Goal: Task Accomplishment & Management: Complete application form

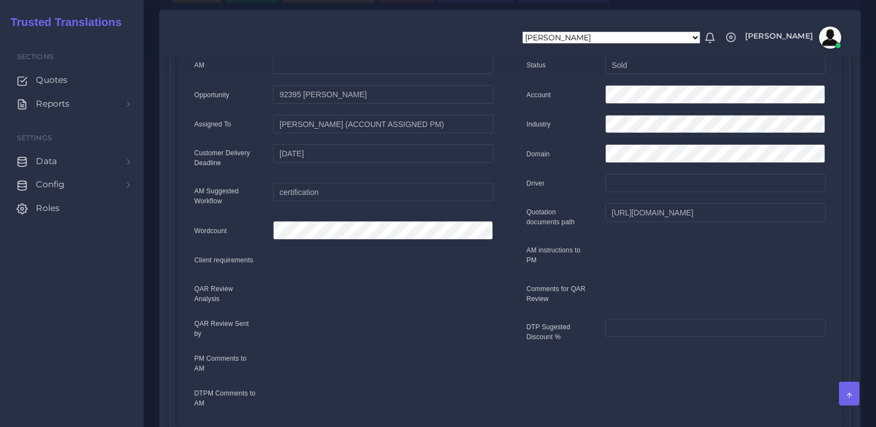
scroll to position [55, 0]
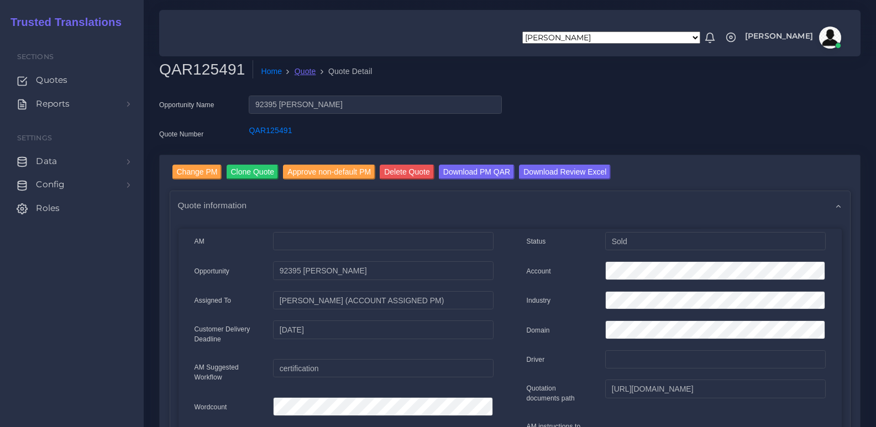
click at [302, 75] on link "Quote" at bounding box center [306, 72] width 22 height 12
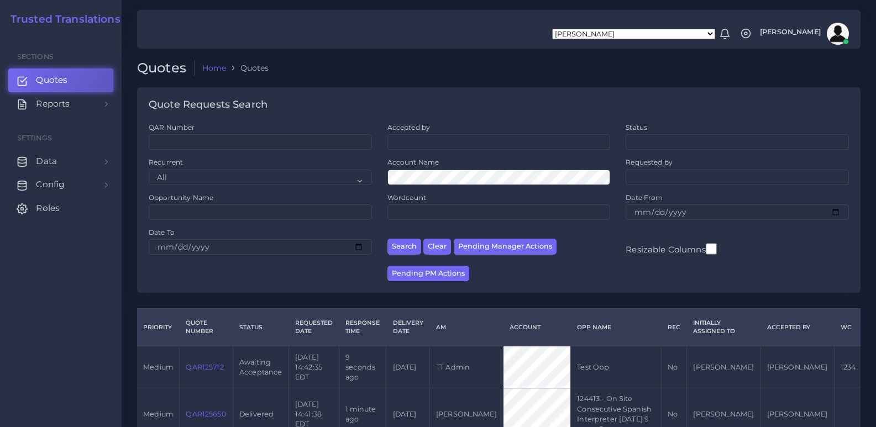
click at [204, 368] on link "QAR125712" at bounding box center [205, 367] width 38 height 8
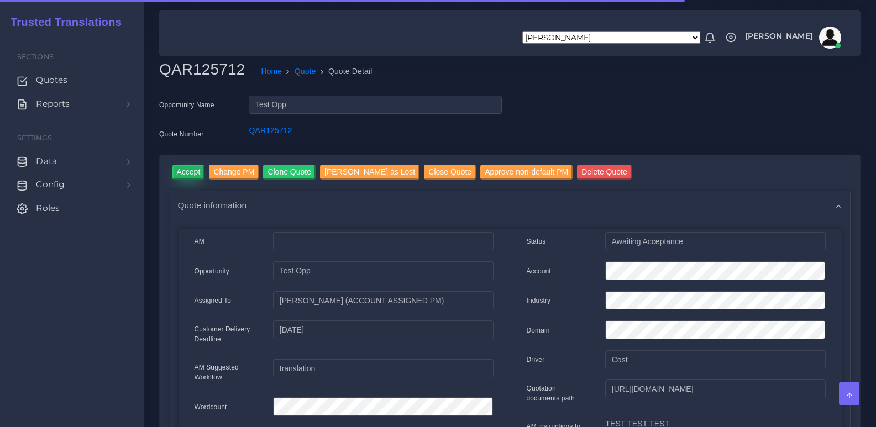
click at [192, 170] on input "Accept" at bounding box center [188, 172] width 33 height 15
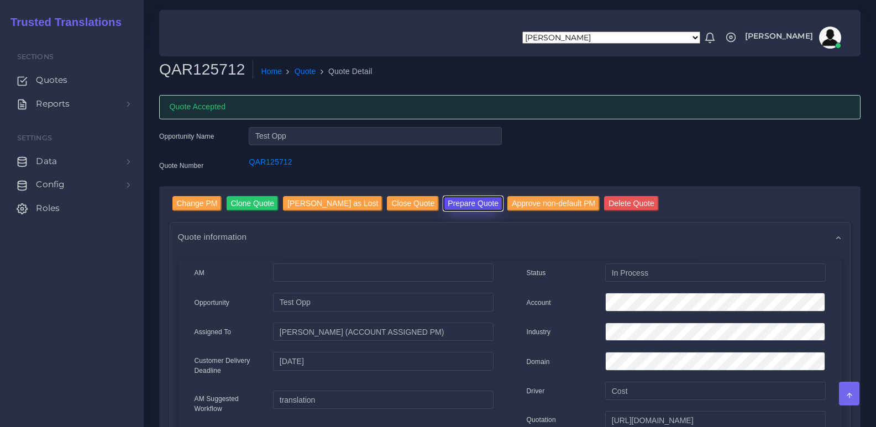
click at [446, 200] on button "Prepare Quote" at bounding box center [473, 203] width 60 height 15
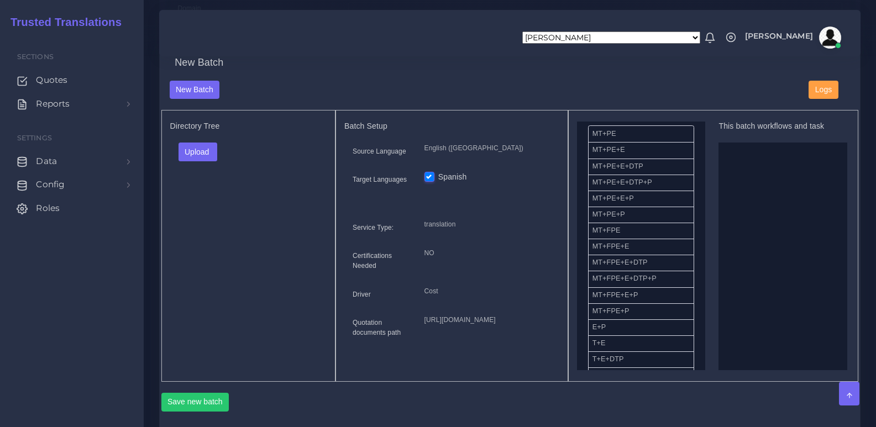
scroll to position [55, 0]
drag, startPoint x: 615, startPoint y: 324, endPoint x: 768, endPoint y: 239, distance: 175.2
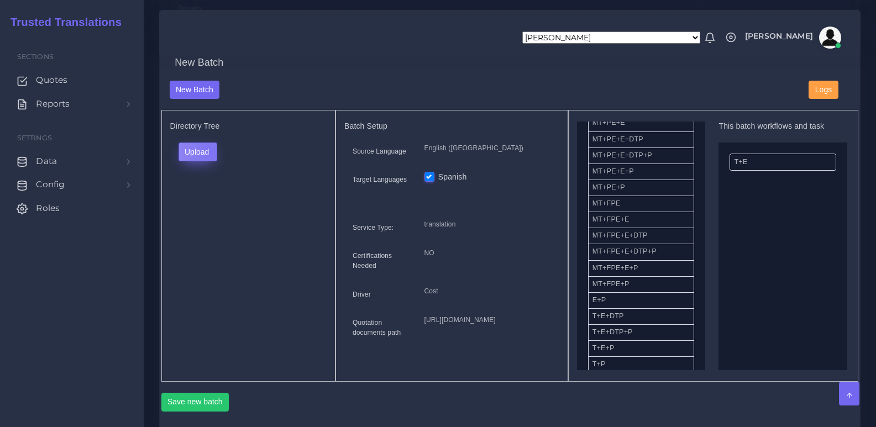
click at [211, 160] on button "Upload" at bounding box center [198, 152] width 39 height 19
click at [212, 201] on label "Files" at bounding box center [217, 194] width 76 height 14
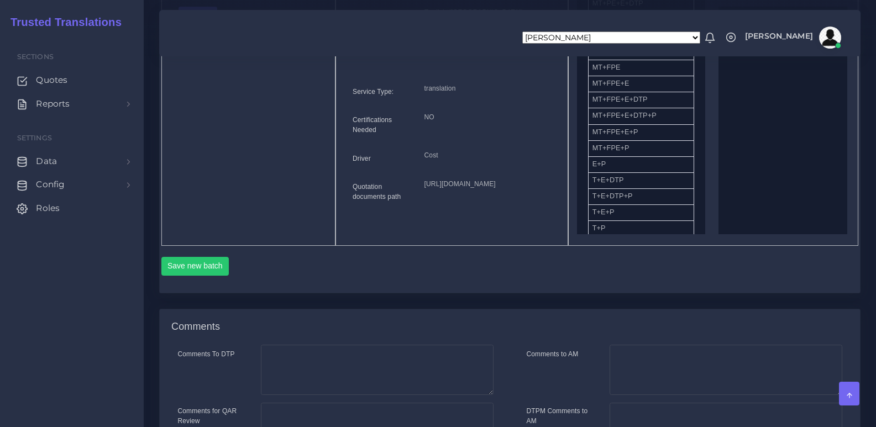
scroll to position [523, 0]
click at [212, 275] on button "Save new batch" at bounding box center [195, 265] width 68 height 19
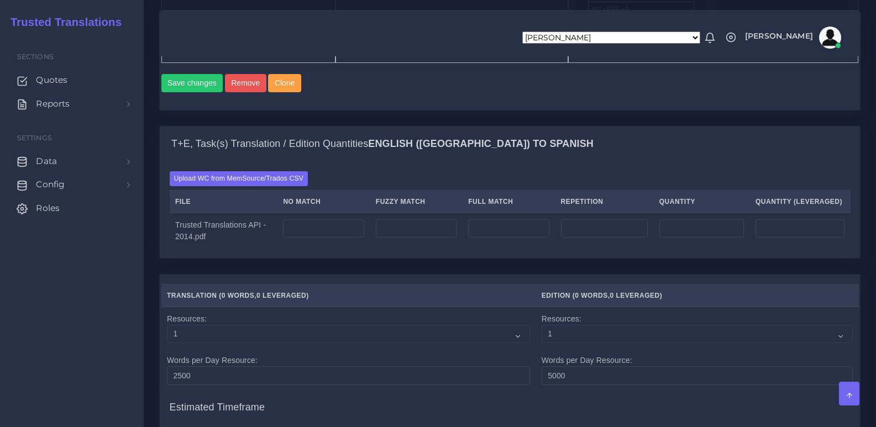
scroll to position [774, 0]
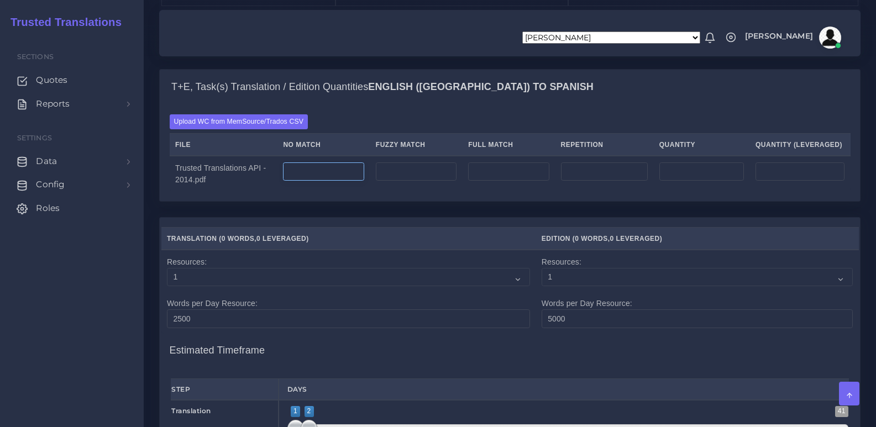
click at [327, 181] on input "number" at bounding box center [323, 172] width 81 height 19
type input "11111"
click at [395, 181] on input "number" at bounding box center [416, 172] width 81 height 19
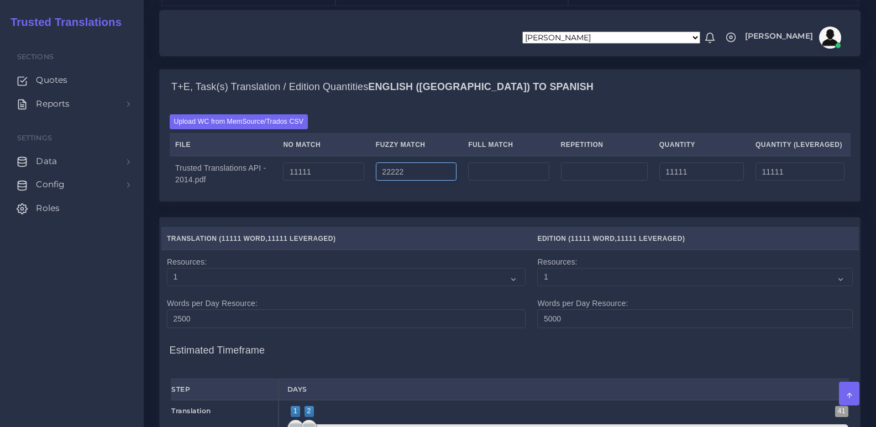
type input "22222"
type input "33333"
type input "22222"
click at [493, 181] on input "number" at bounding box center [508, 172] width 81 height 19
type input "33333"
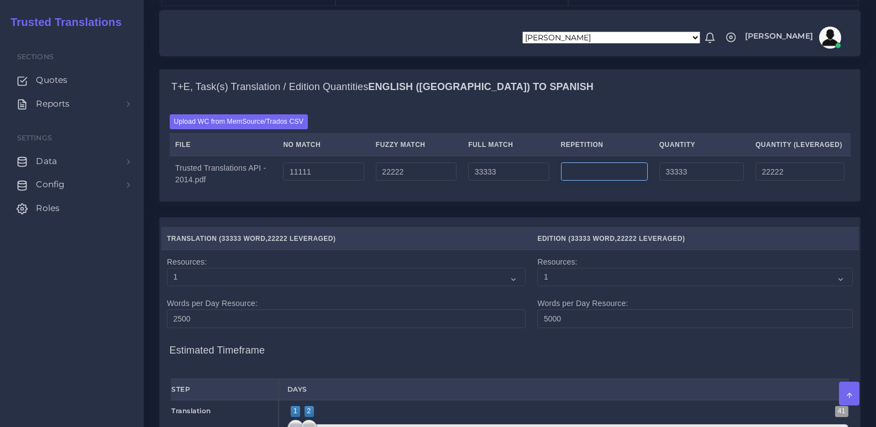
type input "66666"
type input "30555"
click at [583, 181] on input "number" at bounding box center [604, 172] width 87 height 19
type input "44444"
type input "111110"
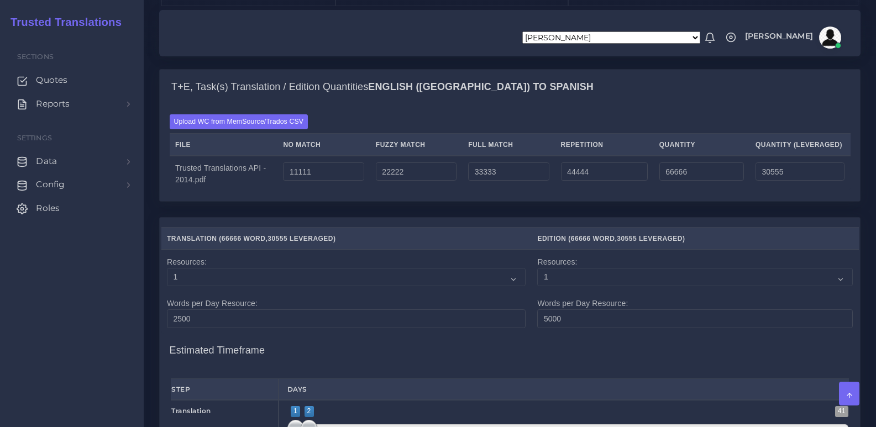
type input "41666"
click at [521, 217] on div "T+E, Task(s) Translation / Edition Quantities English (US) TO Spanish Upload WC…" at bounding box center [510, 143] width 718 height 148
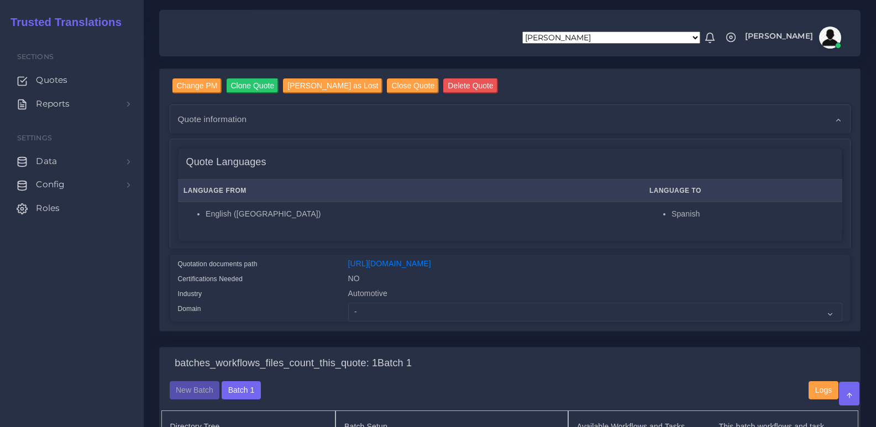
scroll to position [0, 0]
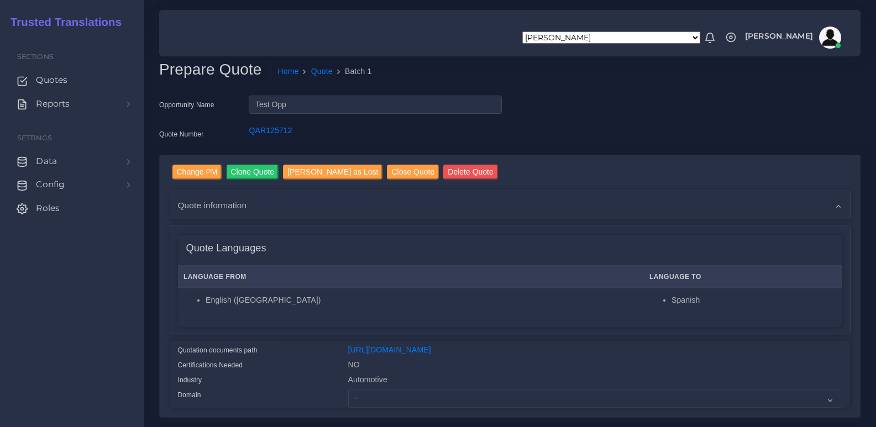
click at [580, 117] on div "Opportunity Name Test Opp Quote Number QAR125712" at bounding box center [510, 125] width 718 height 59
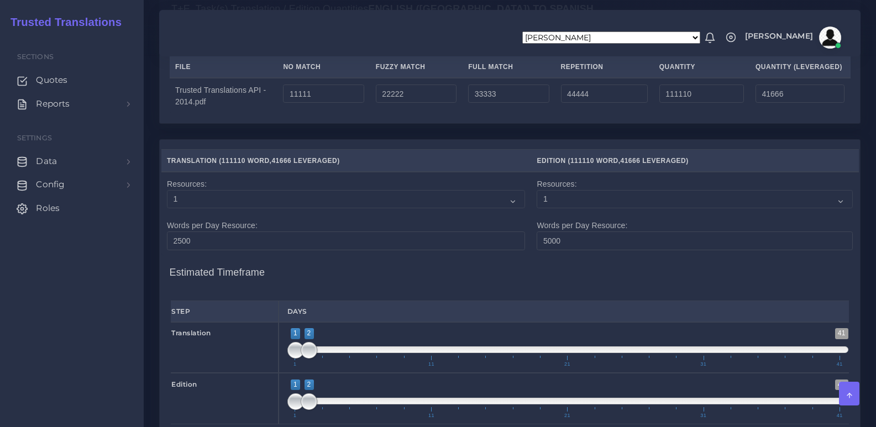
scroll to position [688, 0]
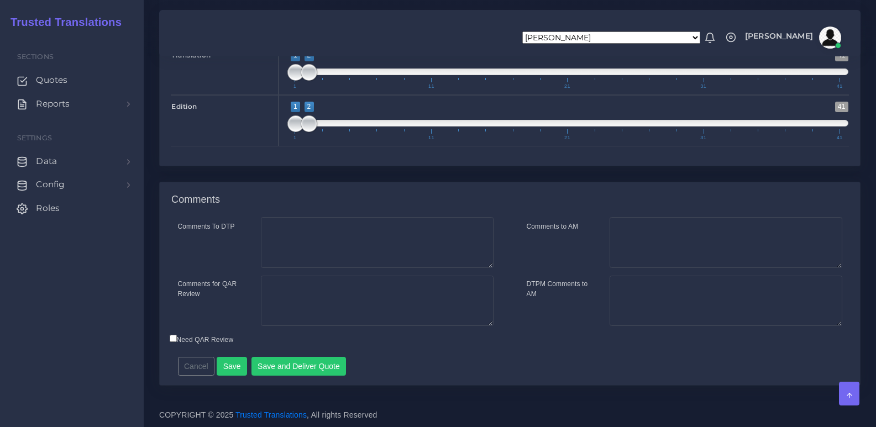
scroll to position [1185, 0]
click at [412, 367] on div "Cancel Save Save and Deliver Quote Remember to fill in the estimated time for e…" at bounding box center [425, 362] width 511 height 27
click at [307, 370] on button "Save and Deliver Quote" at bounding box center [298, 366] width 95 height 19
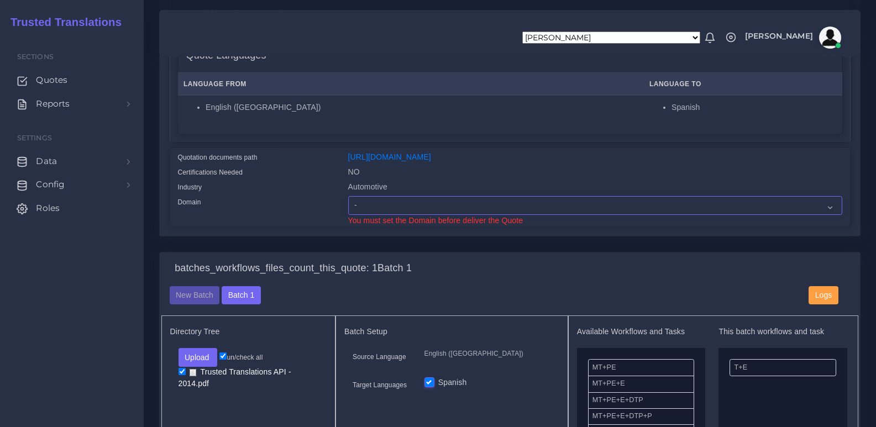
click at [408, 212] on select "- Advertising and Media Agriculture, Forestry and Fishing Architecture, Buildin…" at bounding box center [595, 205] width 494 height 19
select select "Energy, Water, Transportation and Utilities"
click at [348, 205] on select "- Advertising and Media Agriculture, Forestry and Fishing Architecture, Buildin…" at bounding box center [595, 205] width 494 height 19
click at [400, 245] on div "Change PM Clone Quote Mark Quote as Lost Close Quote Delete Quote AM cost" at bounding box center [510, 107] width 718 height 291
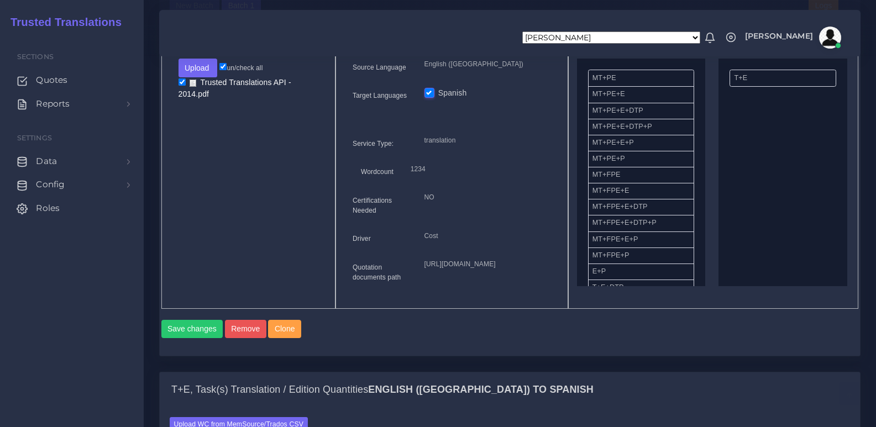
scroll to position [1197, 0]
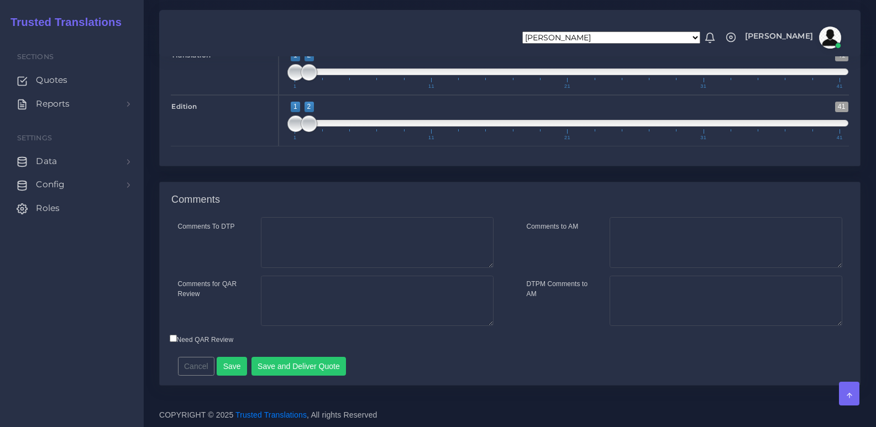
drag, startPoint x: 395, startPoint y: 278, endPoint x: 400, endPoint y: 395, distance: 116.7
click at [409, 365] on div "Cancel Save Save and Deliver Quote Remember to fill in the estimated time for e…" at bounding box center [425, 362] width 511 height 27
click at [297, 366] on button "Save and Deliver Quote" at bounding box center [298, 366] width 95 height 19
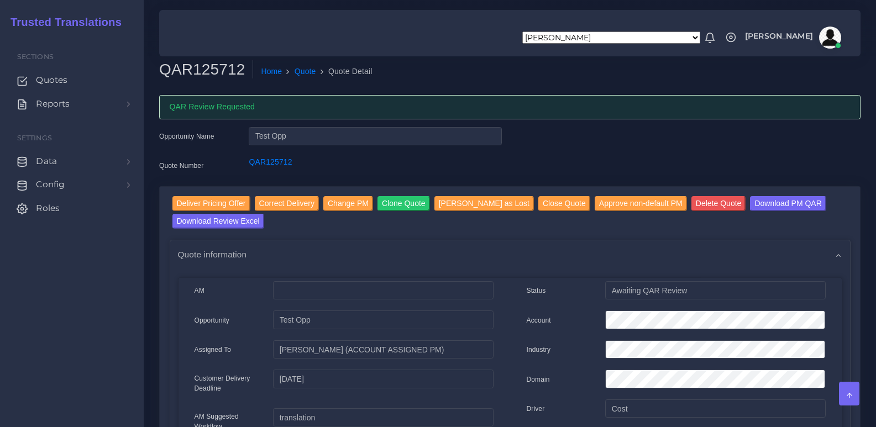
click at [561, 138] on div "Opportunity Name Test Opp Quote Number QAR125712" at bounding box center [510, 156] width 718 height 59
drag, startPoint x: 554, startPoint y: 146, endPoint x: 570, endPoint y: 147, distance: 15.5
click at [554, 146] on div "Opportunity Name Test Opp Quote Number QAR125712" at bounding box center [510, 156] width 718 height 59
click at [219, 206] on input "Deliver Pricing Offer" at bounding box center [211, 203] width 78 height 15
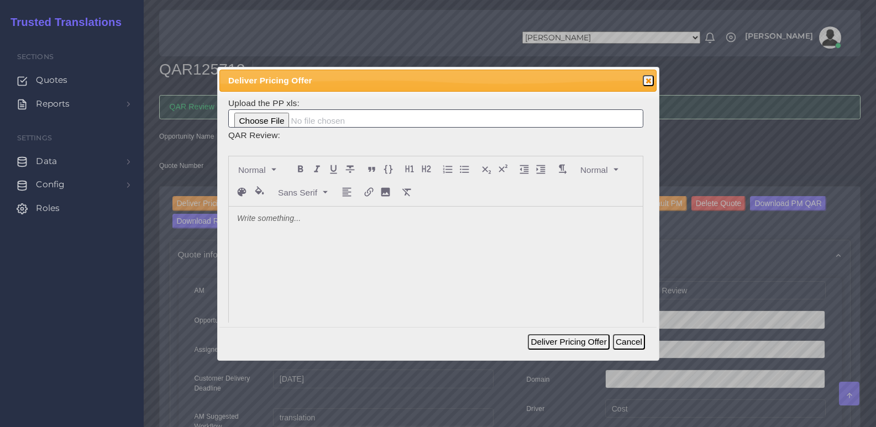
click at [453, 280] on div at bounding box center [436, 289] width 414 height 165
click at [551, 335] on div "Deliver Pricing Offer Cancel" at bounding box center [588, 342] width 120 height 24
click at [531, 339] on button "Deliver Pricing Offer" at bounding box center [568, 341] width 81 height 15
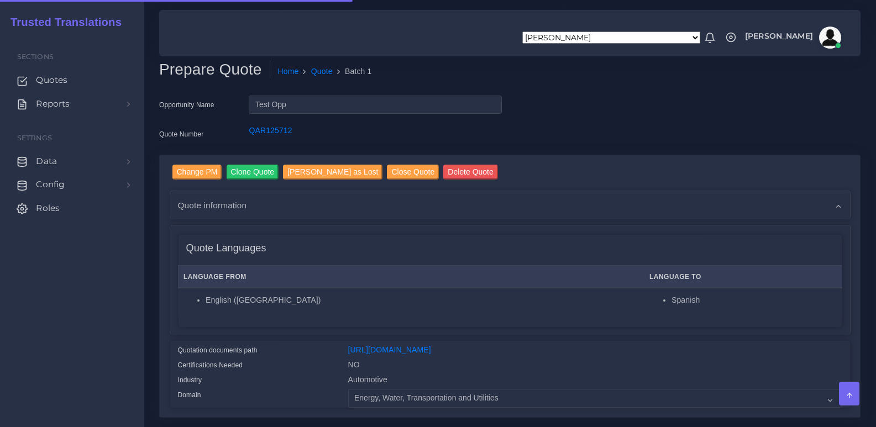
select select "Energy, Water, Transportation and Utilities"
click at [323, 79] on ol "Home Quote Batch 1" at bounding box center [475, 71] width 411 height 23
click at [322, 73] on link "Quote" at bounding box center [322, 72] width 22 height 12
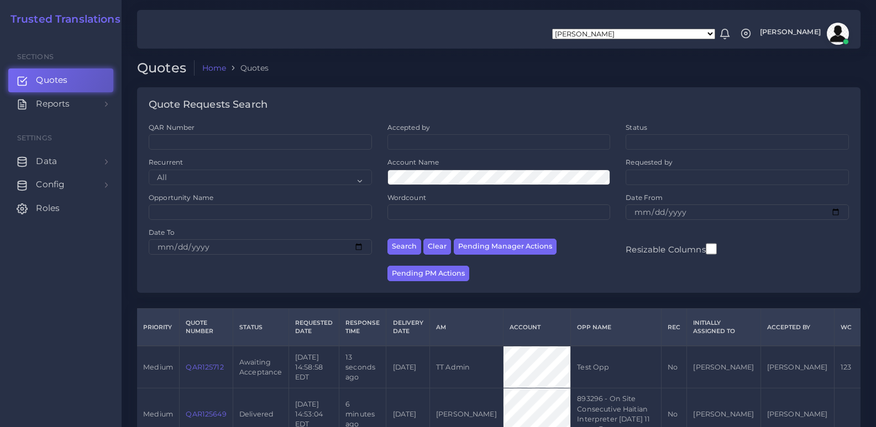
scroll to position [111, 0]
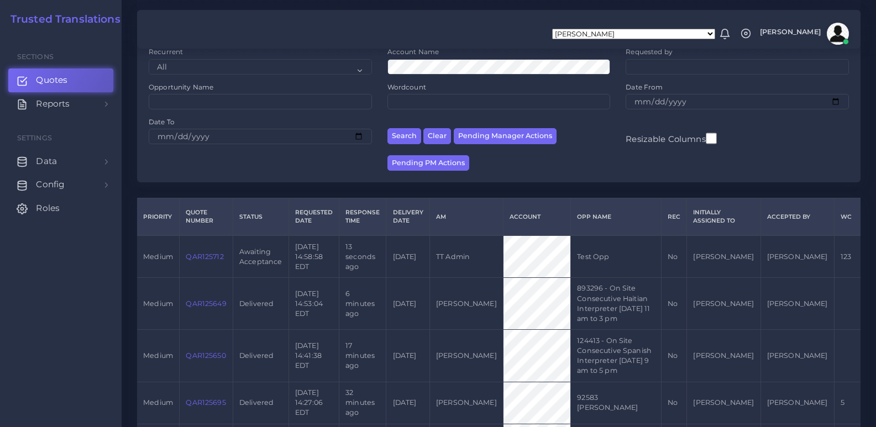
click at [203, 258] on link "QAR125712" at bounding box center [205, 257] width 38 height 8
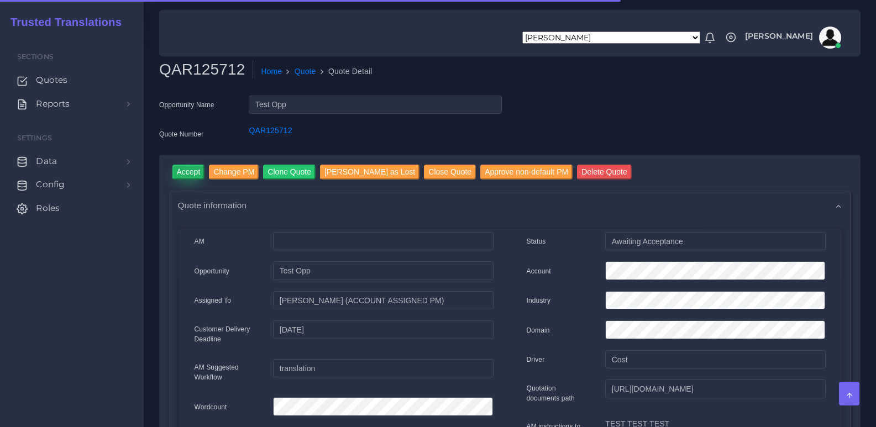
click at [195, 174] on input "Accept" at bounding box center [188, 172] width 33 height 15
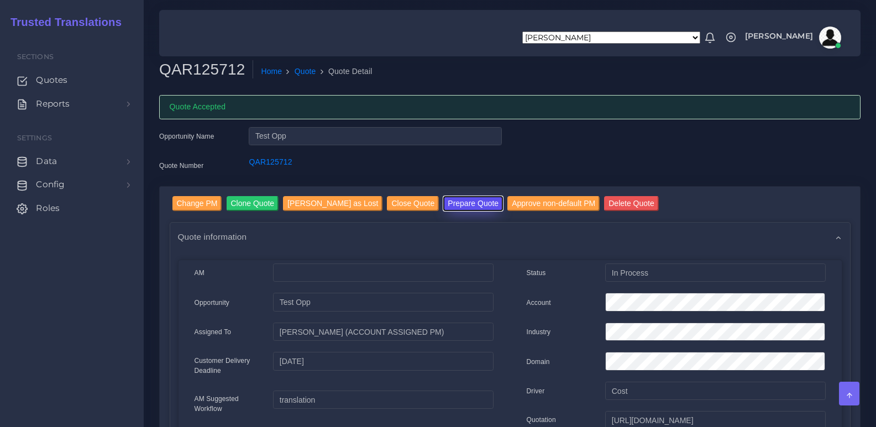
click at [446, 200] on button "Prepare Quote" at bounding box center [473, 203] width 60 height 15
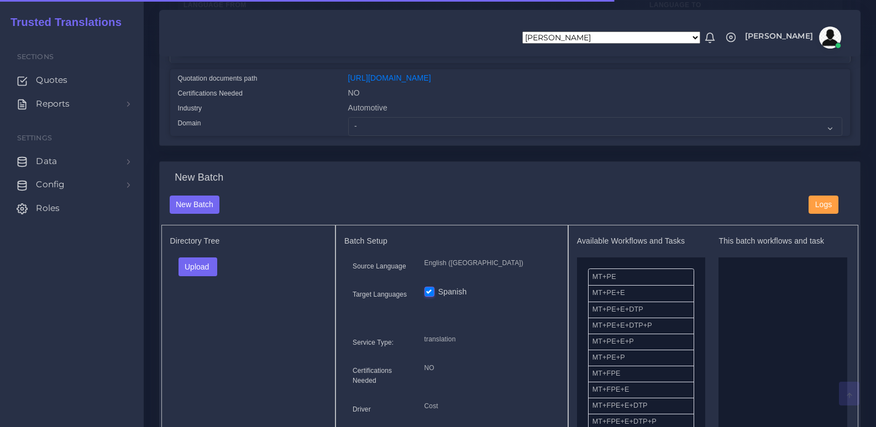
scroll to position [276, 0]
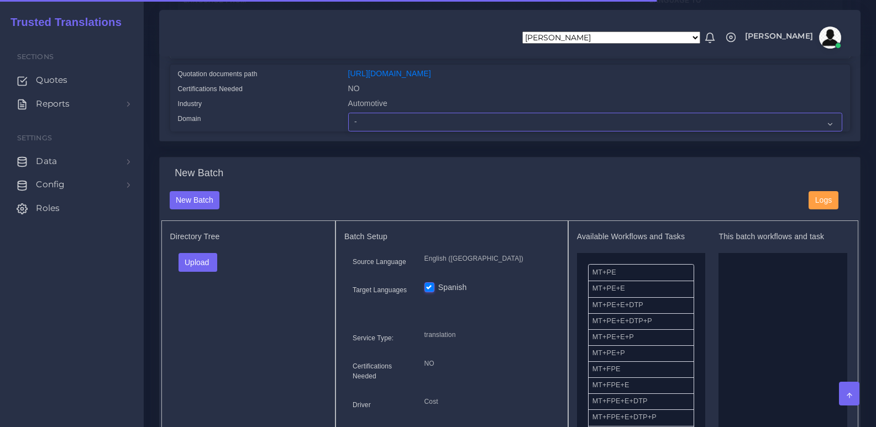
click at [371, 132] on select "- Advertising and Media Agriculture, Forestry and Fishing Architecture, Buildin…" at bounding box center [595, 122] width 494 height 19
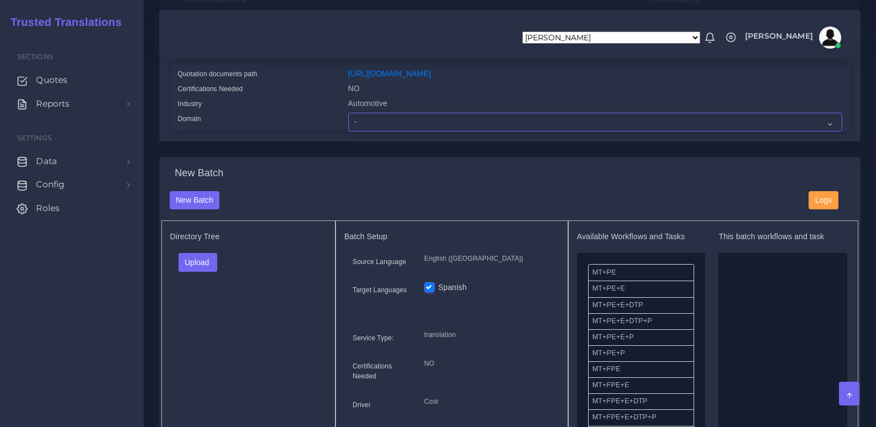
select select "Advertising and Media"
click at [348, 121] on select "- Advertising and Media Agriculture, Forestry and Fishing Architecture, Buildin…" at bounding box center [595, 122] width 494 height 19
click at [331, 158] on div "Change PM Clone Quote Mark Quote as Lost Close Quote Delete Quote Quote informa…" at bounding box center [510, 17] width 718 height 279
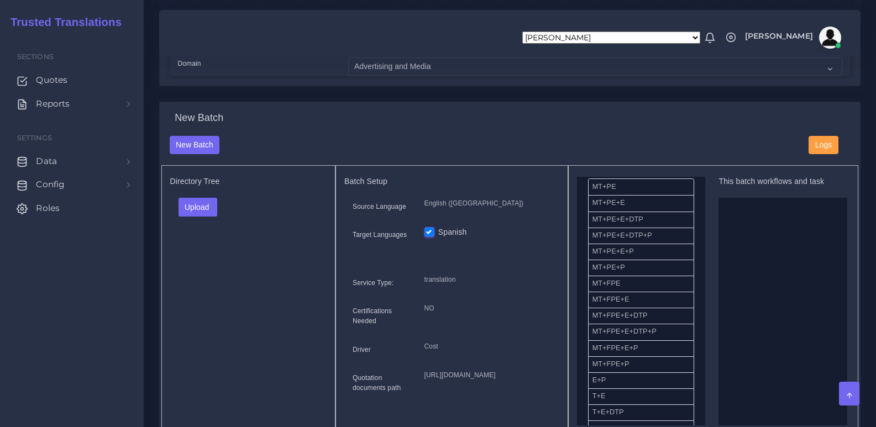
scroll to position [55, 0]
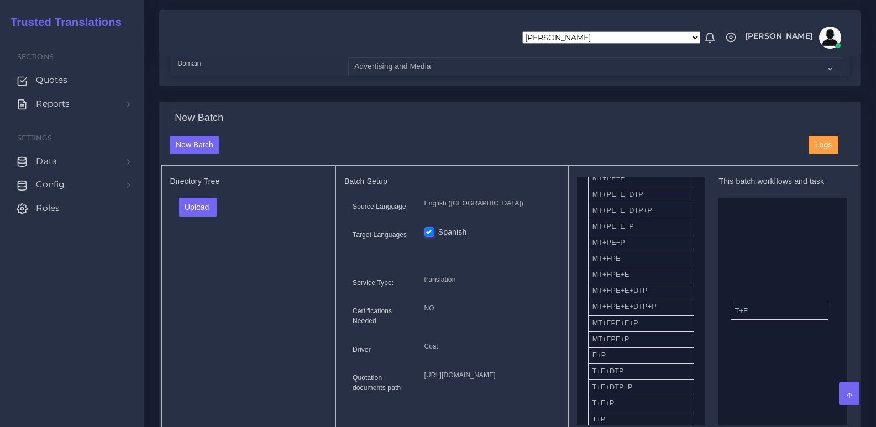
drag, startPoint x: 593, startPoint y: 382, endPoint x: 742, endPoint y: 306, distance: 167.4
click at [203, 217] on button "Upload" at bounding box center [198, 207] width 39 height 19
click at [205, 251] on div "Folder Files" at bounding box center [217, 243] width 77 height 44
click at [203, 216] on button "Upload" at bounding box center [198, 207] width 39 height 19
click at [209, 256] on label "Files" at bounding box center [217, 250] width 76 height 14
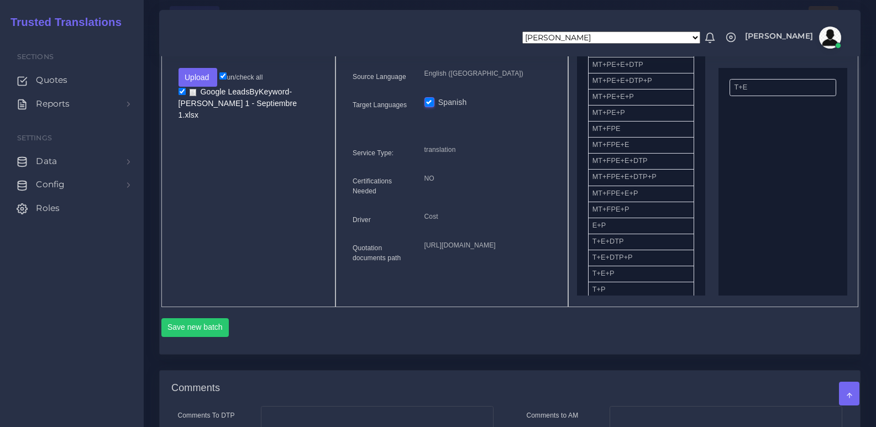
scroll to position [553, 0]
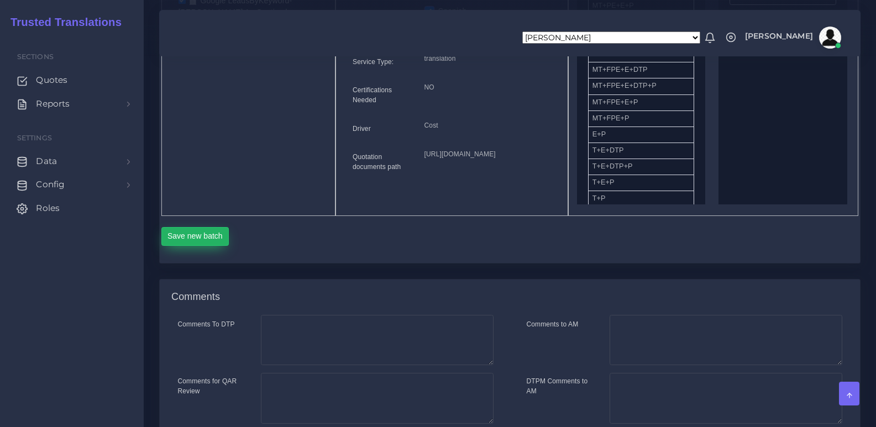
click at [216, 246] on button "Save new batch" at bounding box center [195, 236] width 68 height 19
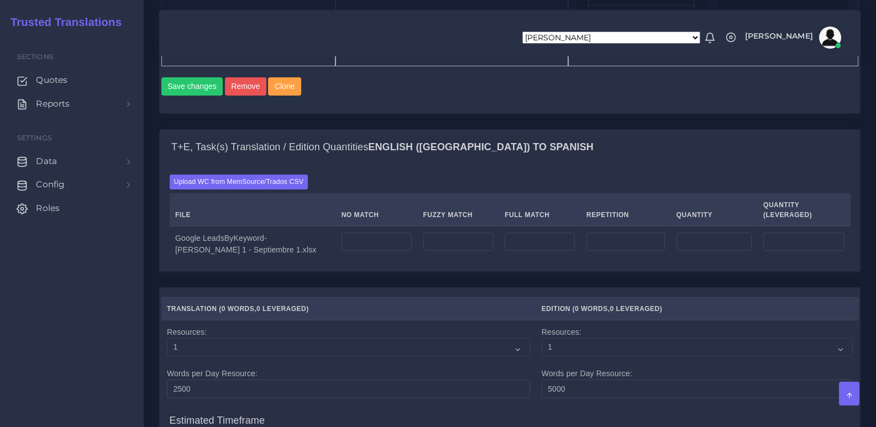
scroll to position [774, 0]
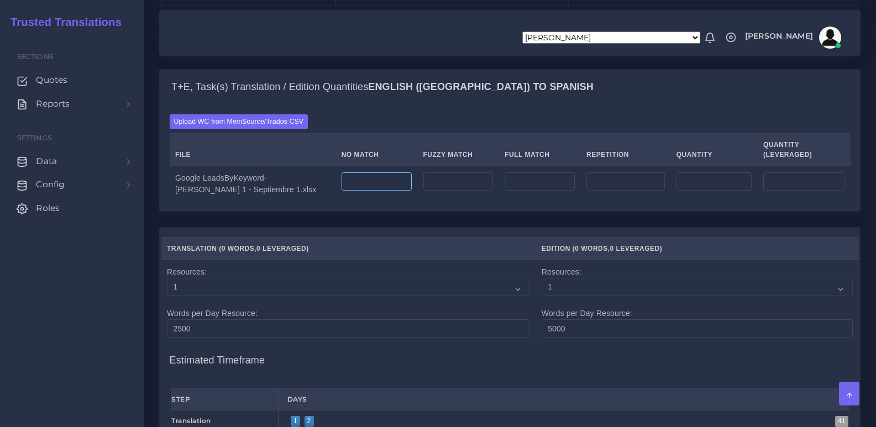
click at [348, 191] on input "number" at bounding box center [377, 181] width 70 height 19
type input "111"
click at [443, 191] on input "number" at bounding box center [458, 181] width 70 height 19
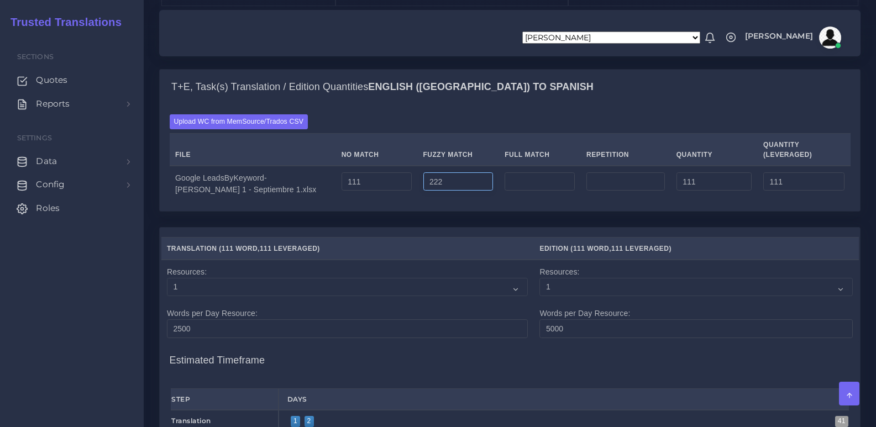
type input "222"
type input "333"
type input "222"
click at [526, 191] on input "number" at bounding box center [540, 181] width 70 height 19
type input "333"
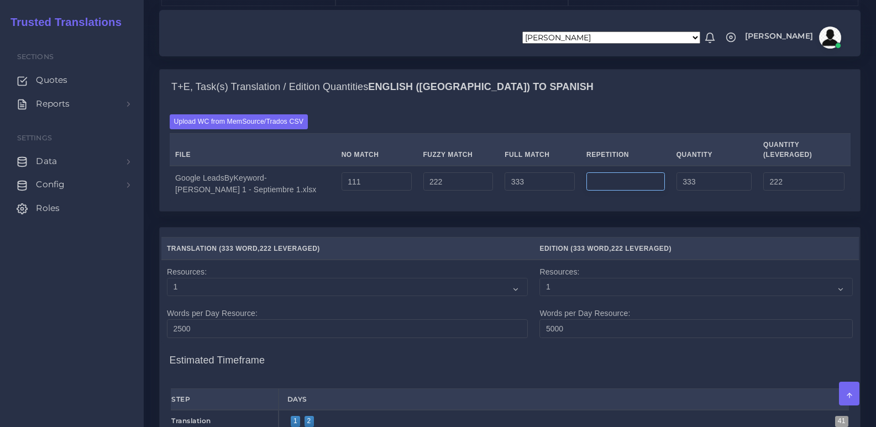
type input "666"
type input "305"
click at [619, 191] on input "number" at bounding box center [625, 181] width 78 height 19
type input "444"
type input "1110"
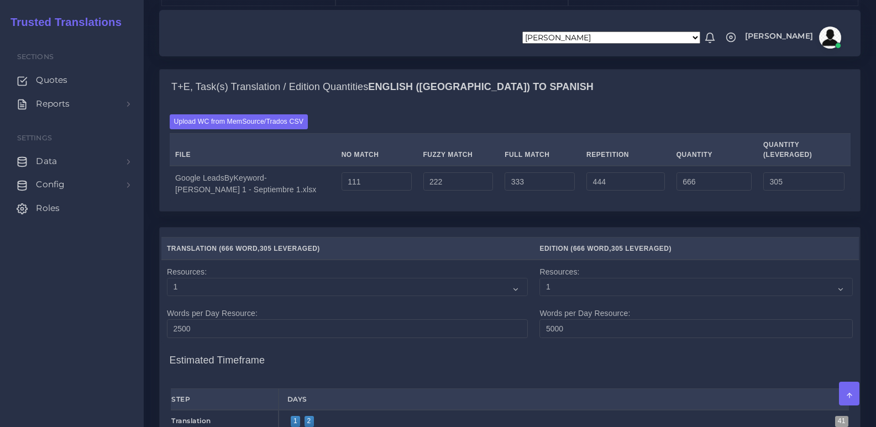
type input "416"
click at [591, 227] on div "T+E, Task(s) Translation / Edition Quantities English (US) TO Spanish Upload WC…" at bounding box center [510, 148] width 718 height 158
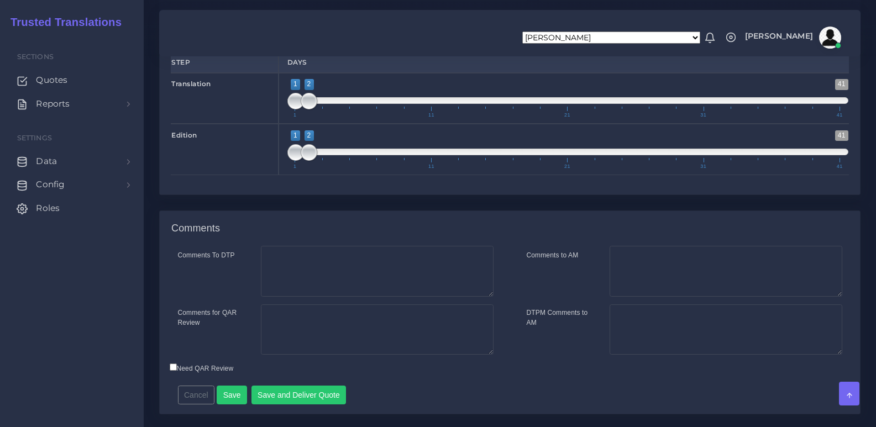
scroll to position [1195, 0]
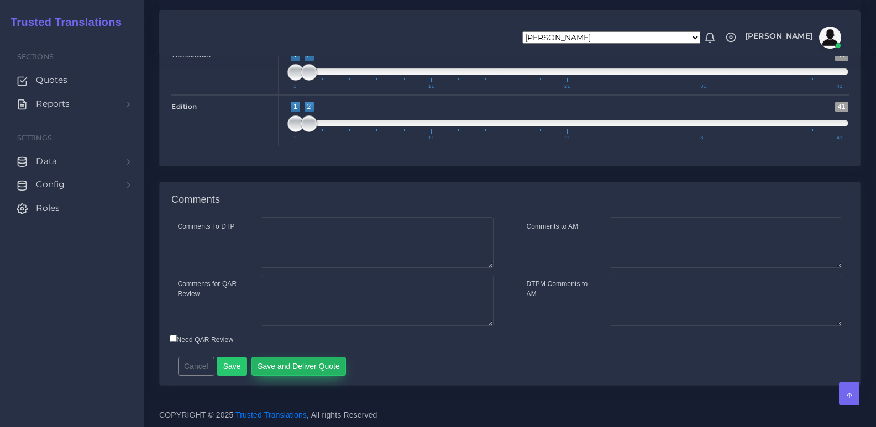
click at [291, 369] on button "Save and Deliver Quote" at bounding box center [298, 366] width 95 height 19
click at [602, 175] on div "Resources Translation ( 1110 Word , 416 Leveraged ) , ) 1 2" at bounding box center [510, 21] width 718 height 321
click at [623, 180] on div "Resources Translation ( 1110 Word , 416 Leveraged ) , ) 1 2" at bounding box center [510, 21] width 718 height 321
click at [623, 181] on div "Resources Translation ( 1110 Word , 416 Leveraged ) , ) 1 2" at bounding box center [510, 21] width 718 height 321
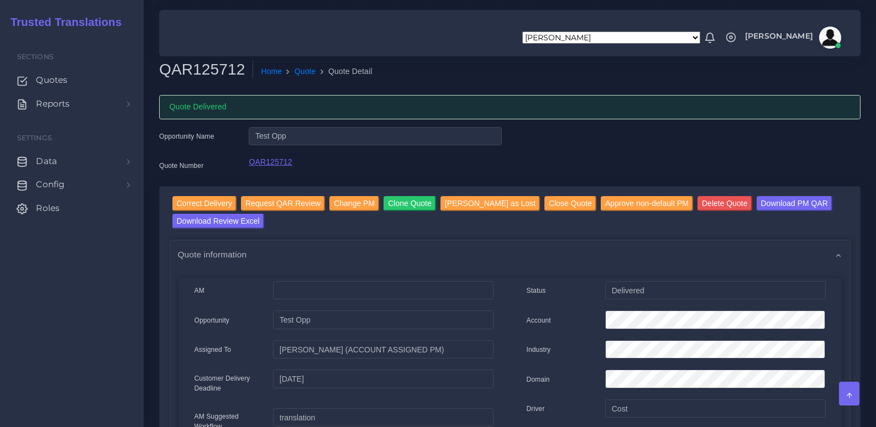
click at [274, 163] on link "QAR125712" at bounding box center [270, 162] width 43 height 9
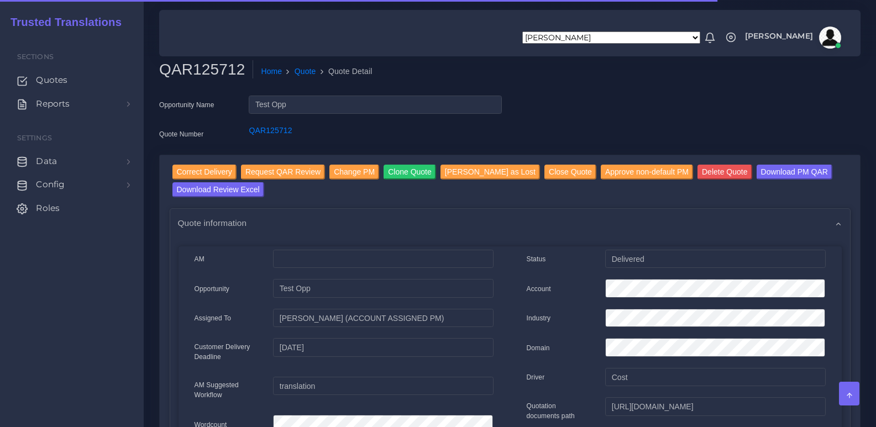
click at [429, 140] on div "QAR125712" at bounding box center [374, 136] width 269 height 22
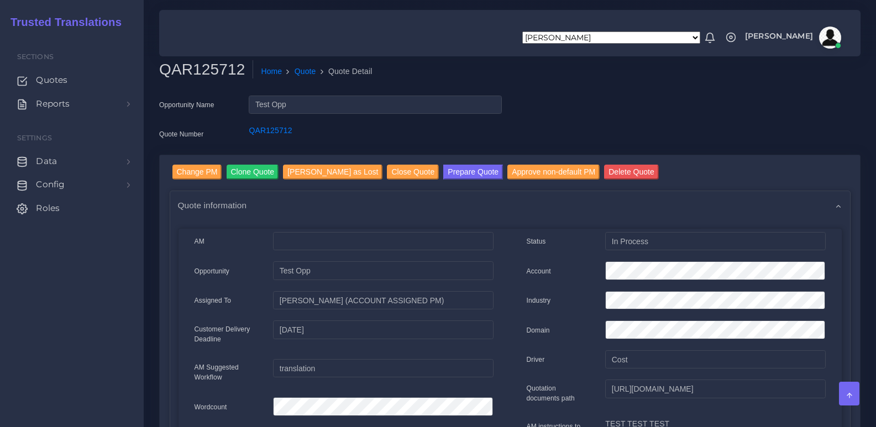
click at [443, 171] on button "Prepare Quote" at bounding box center [473, 172] width 60 height 15
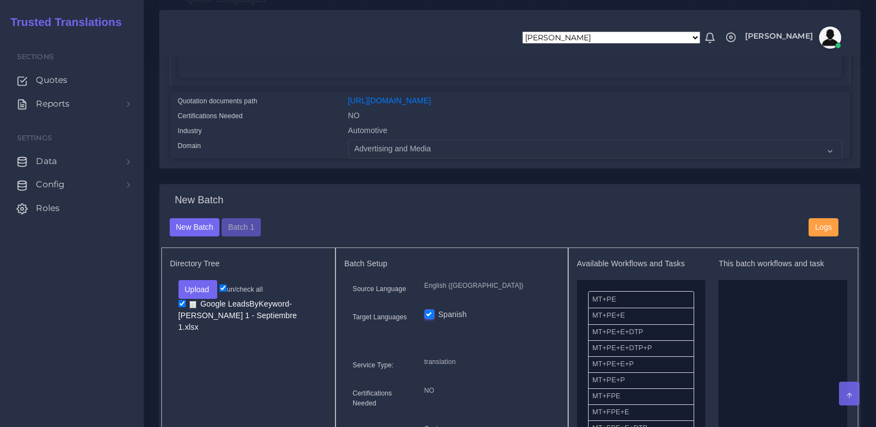
scroll to position [137, 0]
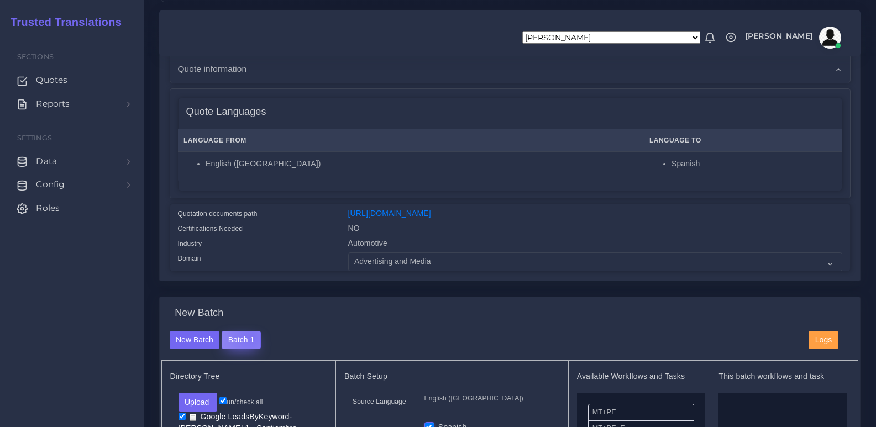
click at [249, 345] on button "Batch 1" at bounding box center [241, 340] width 39 height 19
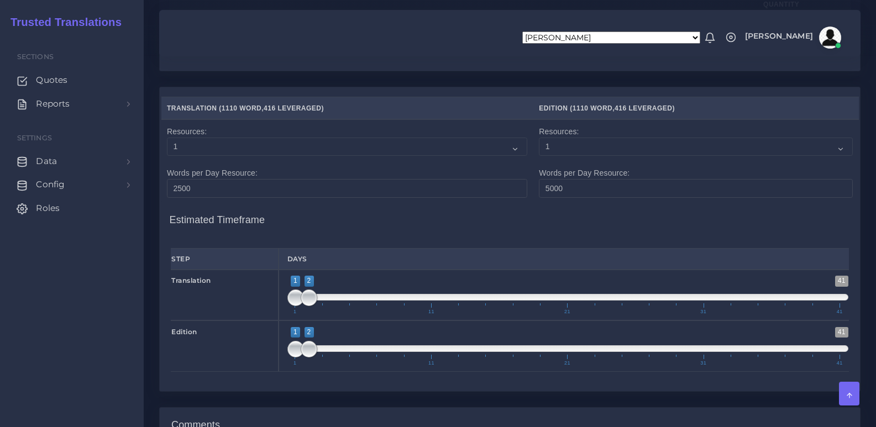
scroll to position [698, 0]
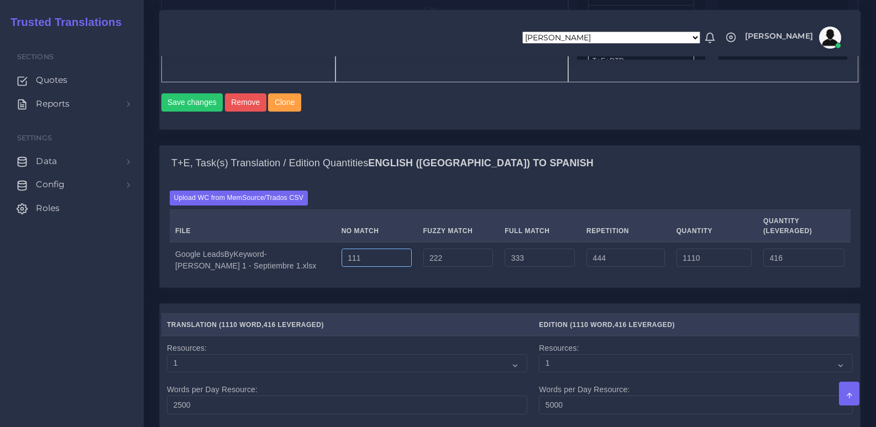
click at [364, 268] on input "111" at bounding box center [377, 258] width 70 height 19
click at [374, 268] on input "555" at bounding box center [377, 258] width 70 height 19
type input "555"
type input "1554"
type input "860"
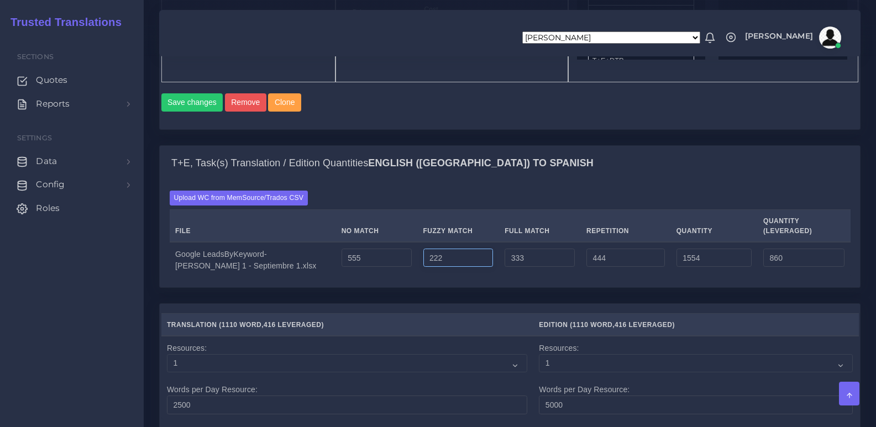
click at [423, 268] on input "222" at bounding box center [458, 258] width 70 height 19
type input "666"
type input "1998"
type input "1082"
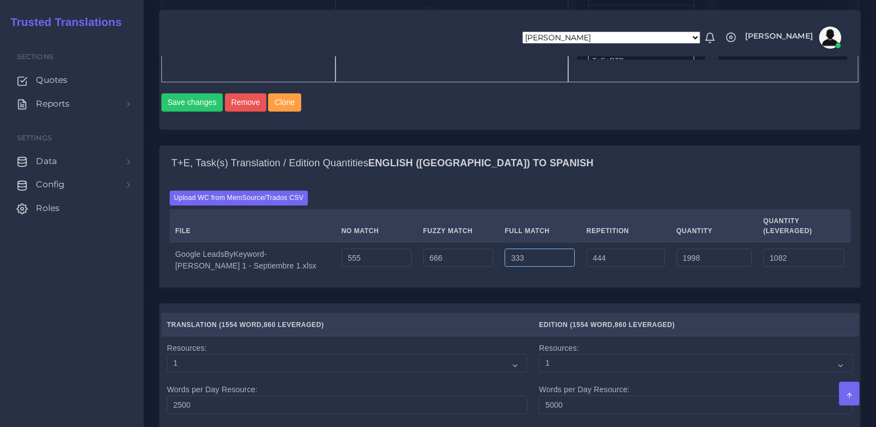
click at [530, 268] on input "333" at bounding box center [540, 258] width 70 height 19
click at [508, 268] on input "3337" at bounding box center [540, 258] width 70 height 19
type input "777"
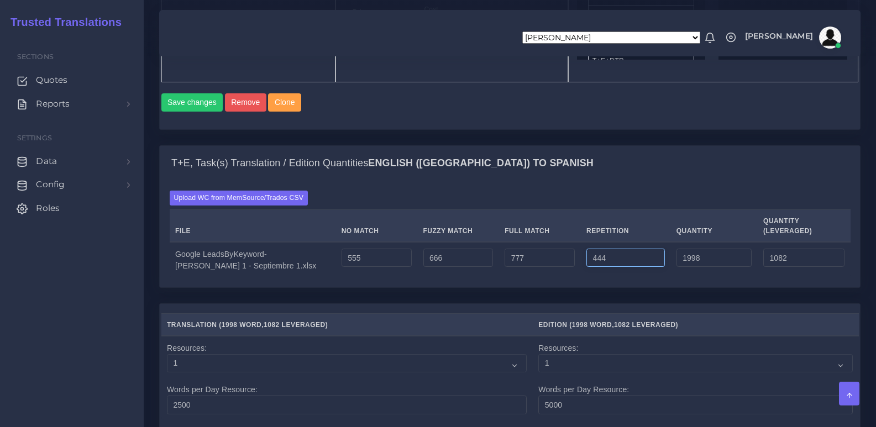
type input "2442"
type input "1193"
click at [591, 268] on input "444" at bounding box center [625, 258] width 78 height 19
type input "888"
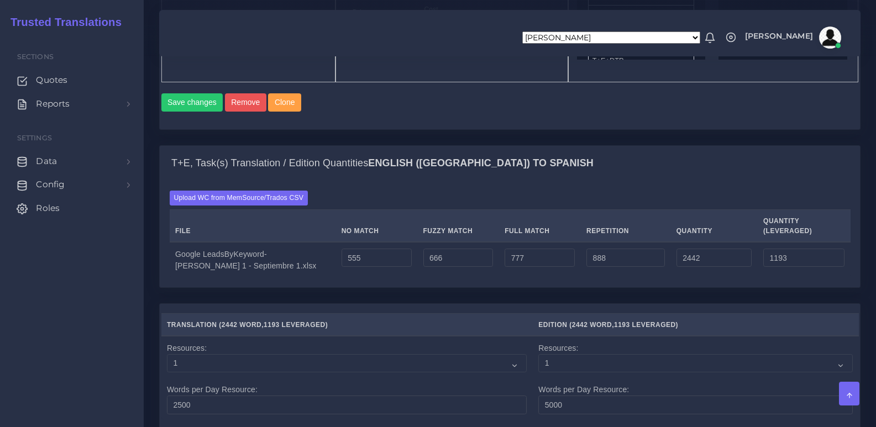
type input "2886"
type input "1304"
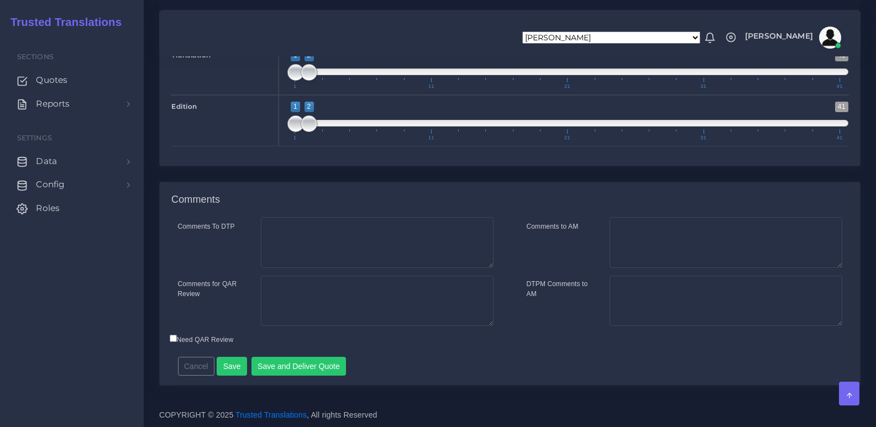
scroll to position [1195, 0]
click at [188, 340] on label "Need QAR Review" at bounding box center [202, 340] width 64 height 10
click at [177, 340] on input "Need QAR Review" at bounding box center [173, 338] width 7 height 7
checkbox input "true"
click at [290, 370] on button "Save and Deliver Quote" at bounding box center [298, 366] width 95 height 19
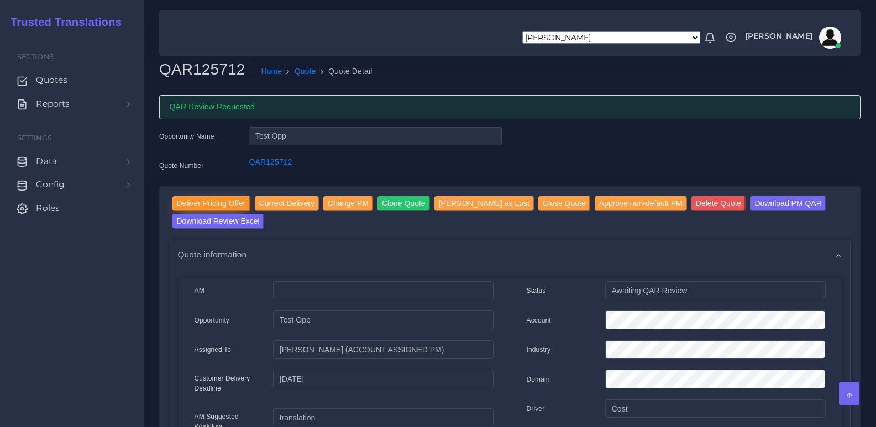
click at [223, 200] on input "Deliver Pricing Offer" at bounding box center [211, 203] width 78 height 15
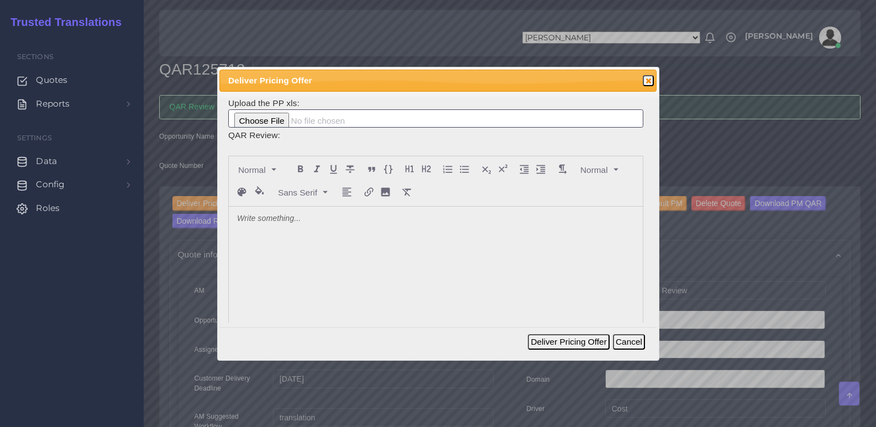
click at [333, 239] on div at bounding box center [436, 289] width 414 height 165
drag, startPoint x: 396, startPoint y: 257, endPoint x: 399, endPoint y: 252, distance: 5.7
click at [397, 256] on div "dasdaada13131123" at bounding box center [436, 289] width 414 height 165
click at [543, 340] on button "Deliver Pricing Offer" at bounding box center [568, 341] width 81 height 15
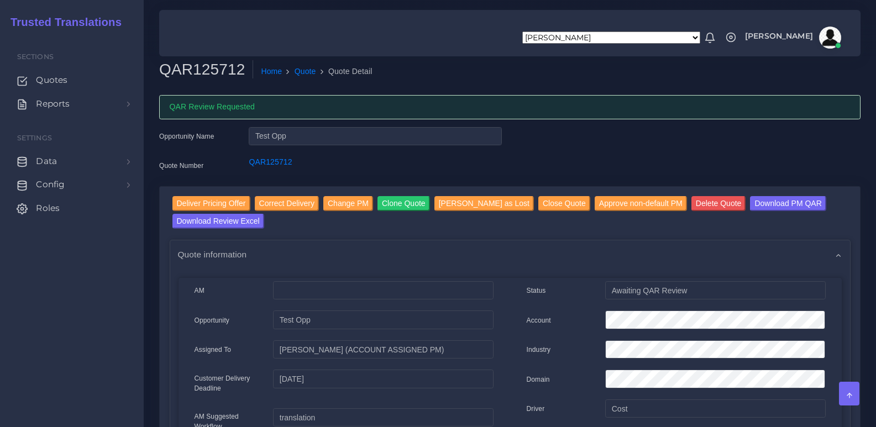
click at [576, 129] on div "Opportunity Name Test Opp Quote Number QAR125712" at bounding box center [510, 156] width 718 height 59
click at [581, 108] on div "QAR Review Requested" at bounding box center [509, 107] width 701 height 24
click at [557, 109] on div "QAR Review Requested" at bounding box center [509, 107] width 701 height 24
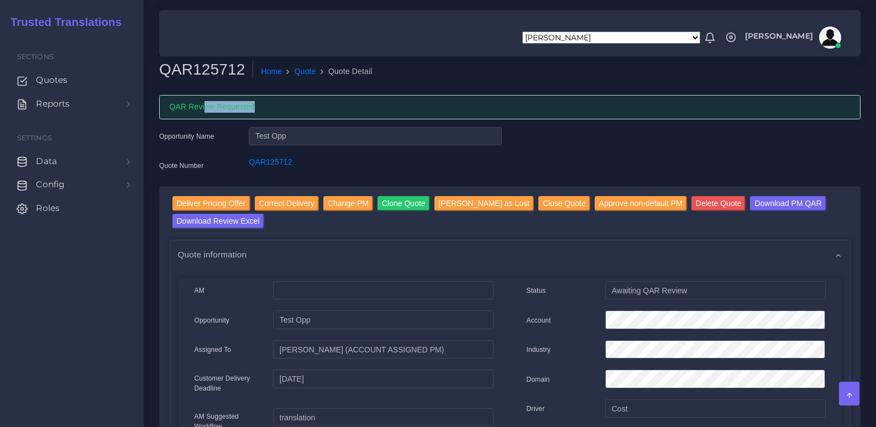
click at [584, 108] on div "QAR Review Requested" at bounding box center [509, 107] width 701 height 24
click at [459, 69] on ol "Home Quote Quote Detail" at bounding box center [467, 71] width 428 height 23
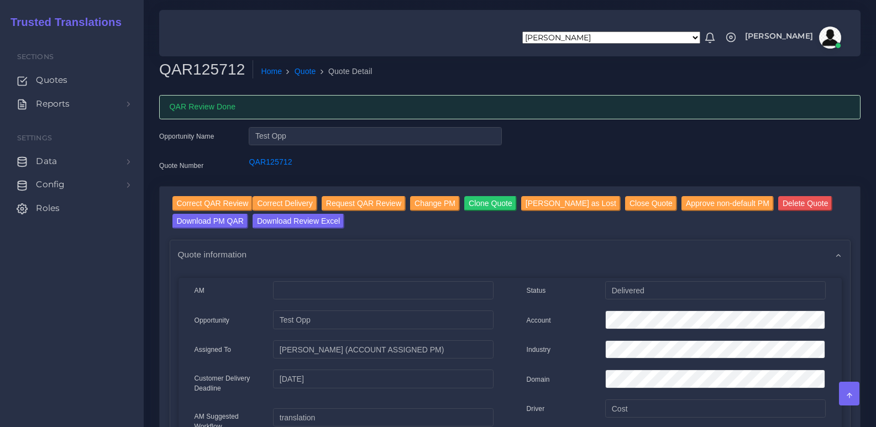
click at [215, 66] on h2 "QAR125712" at bounding box center [206, 69] width 94 height 19
copy h2 "QAR125712"
click at [529, 153] on div "Opportunity Name Test Opp Quote Number QAR125712" at bounding box center [510, 156] width 718 height 59
click at [264, 202] on input "Correct Delivery" at bounding box center [285, 203] width 64 height 15
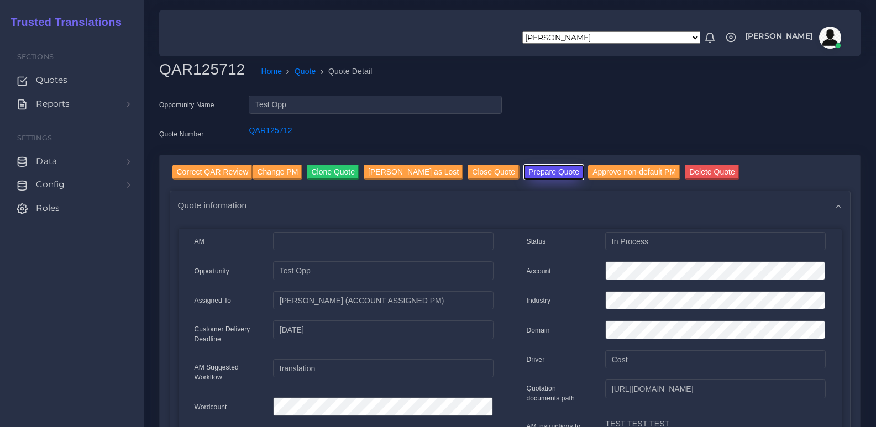
click at [541, 171] on button "Prepare Quote" at bounding box center [554, 172] width 60 height 15
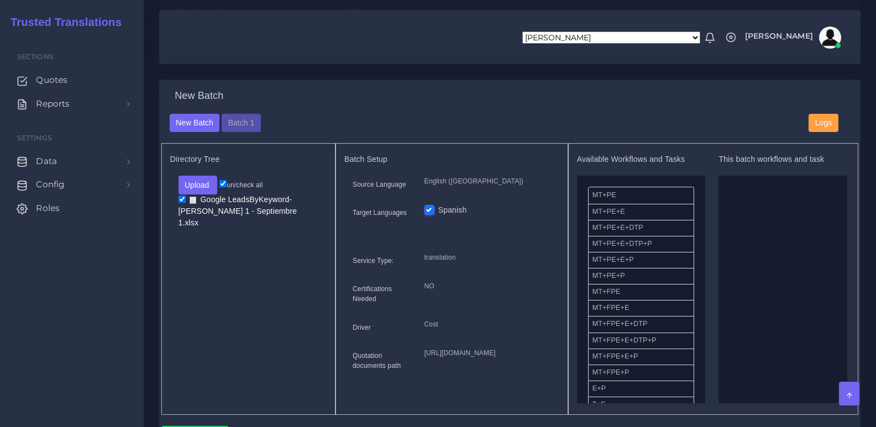
scroll to position [304, 0]
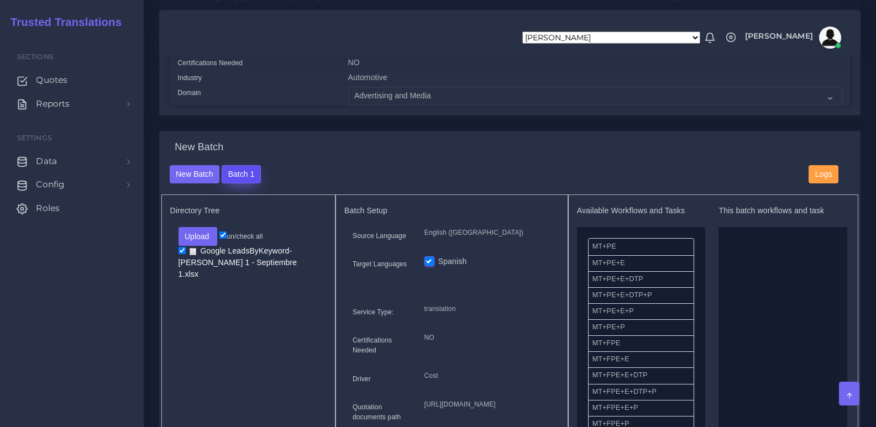
click at [243, 178] on button "Batch 1" at bounding box center [241, 174] width 39 height 19
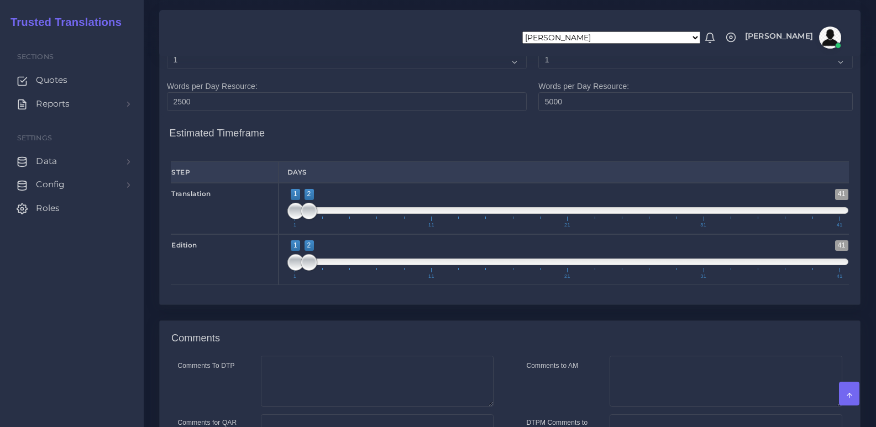
scroll to position [884, 0]
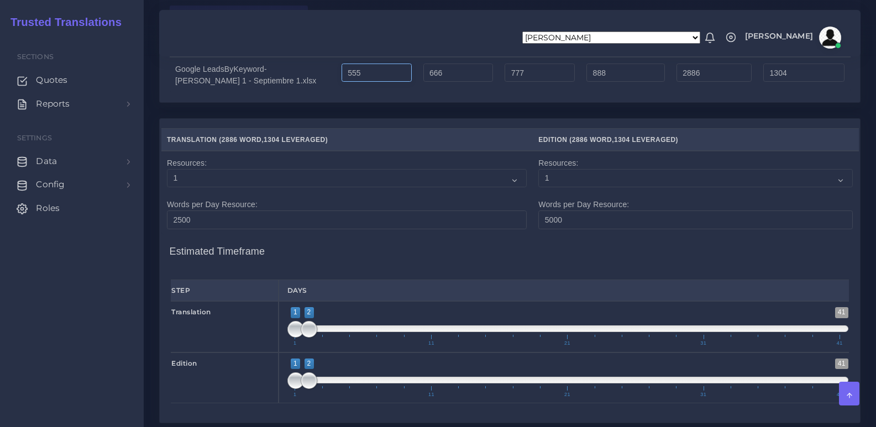
drag, startPoint x: 374, startPoint y: 125, endPoint x: 277, endPoint y: 125, distance: 96.7
click at [277, 92] on tr "Google LeadsByKeyword-Julio 1 - Septiembre 1.xlsx 555 666 777 888 2886 1304" at bounding box center [510, 74] width 681 height 35
type input "123"
type input "2454"
type input "872"
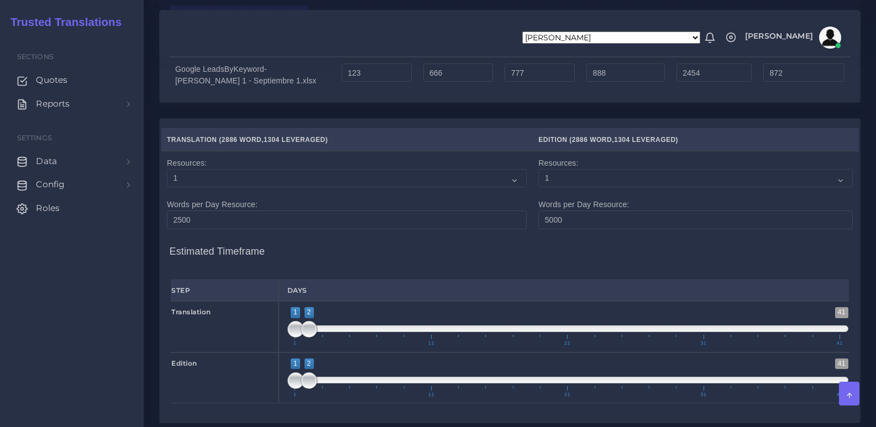
click at [359, 118] on div "T+E, Task(s) Translation / Edition Quantities English (US) TO Spanish Upload WC…" at bounding box center [510, 39] width 718 height 158
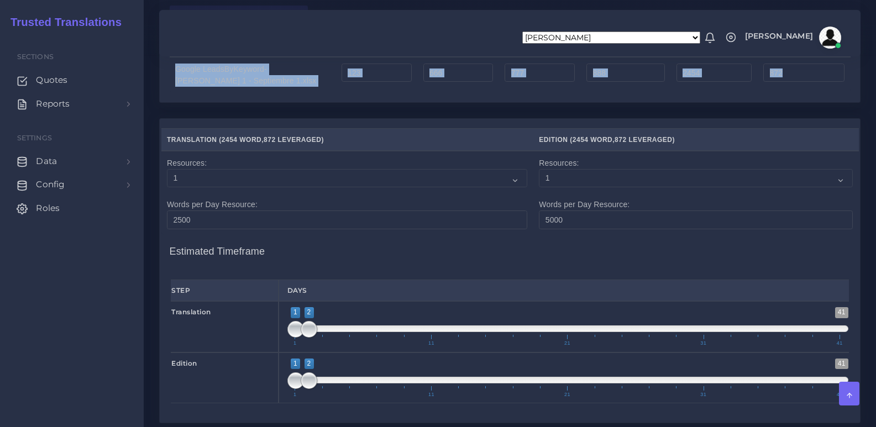
click at [464, 177] on form "T+E, Task(s) Translation / Edition Quantities English (US) TO Spanish Upload WC…" at bounding box center [509, 309] width 701 height 698
click at [423, 118] on div "T+E, Task(s) Translation / Edition Quantities English (US) TO Spanish Upload WC…" at bounding box center [510, 39] width 718 height 158
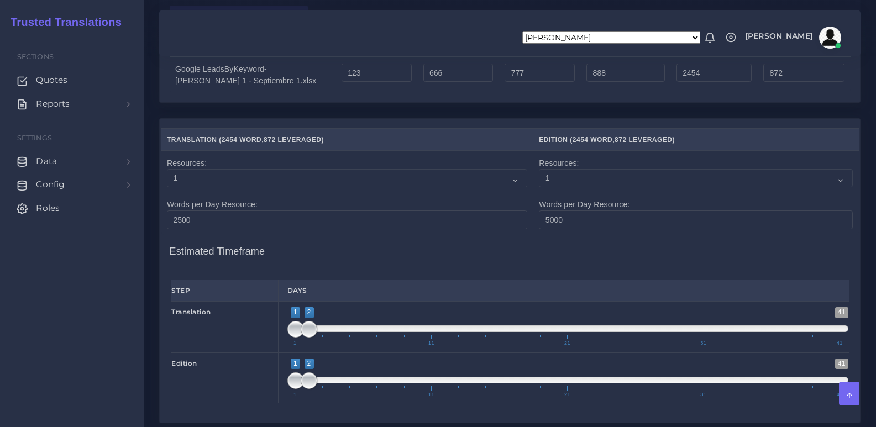
click at [418, 118] on div "T+E, Task(s) Translation / Edition Quantities English (US) TO Spanish Upload WC…" at bounding box center [510, 39] width 718 height 158
click at [462, 118] on div "T+E, Task(s) Translation / Edition Quantities English (US) TO Spanish Upload WC…" at bounding box center [510, 39] width 718 height 158
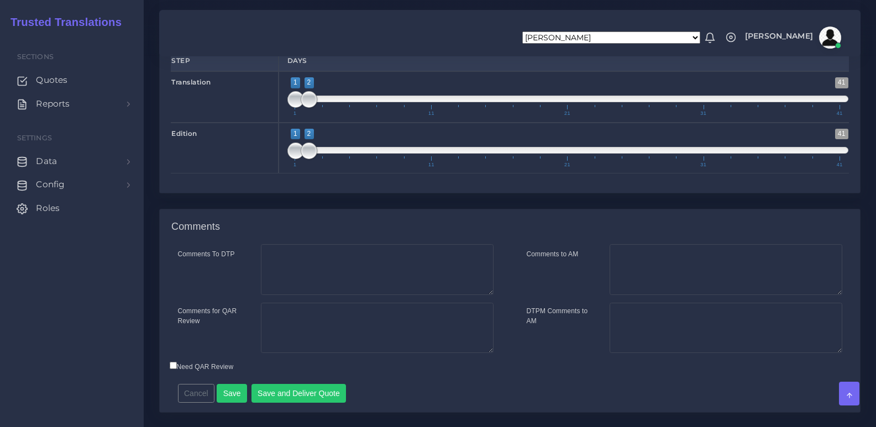
scroll to position [1197, 0]
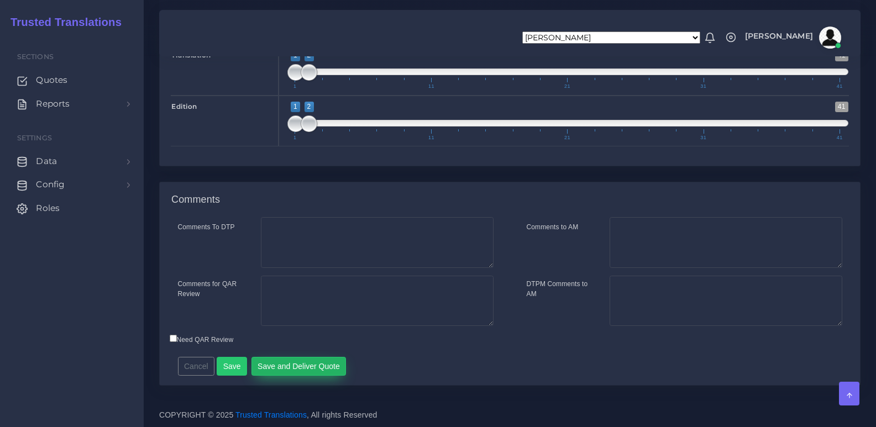
click at [305, 363] on button "Save and Deliver Quote" at bounding box center [298, 366] width 95 height 19
click at [502, 395] on div "Comments Comments To DTP Comments to AM" at bounding box center [510, 292] width 718 height 220
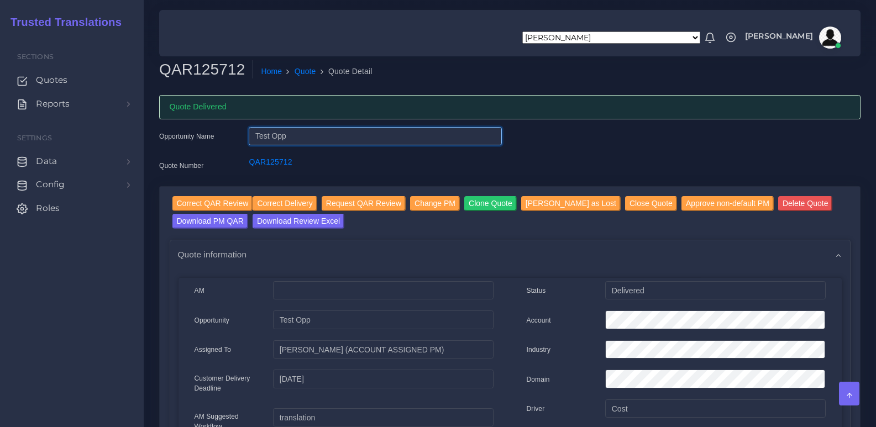
click at [395, 133] on input "Test Opp" at bounding box center [375, 136] width 253 height 19
click at [565, 140] on div "Opportunity Name Test Opp Quote Number QAR125712" at bounding box center [510, 156] width 718 height 59
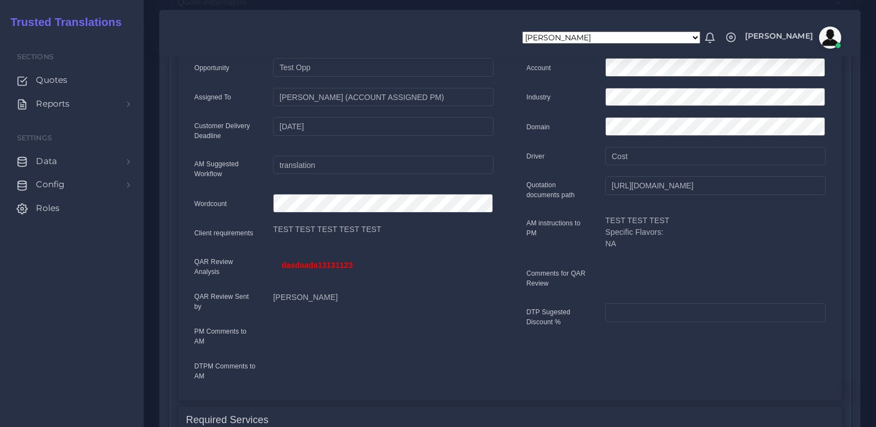
scroll to position [55, 0]
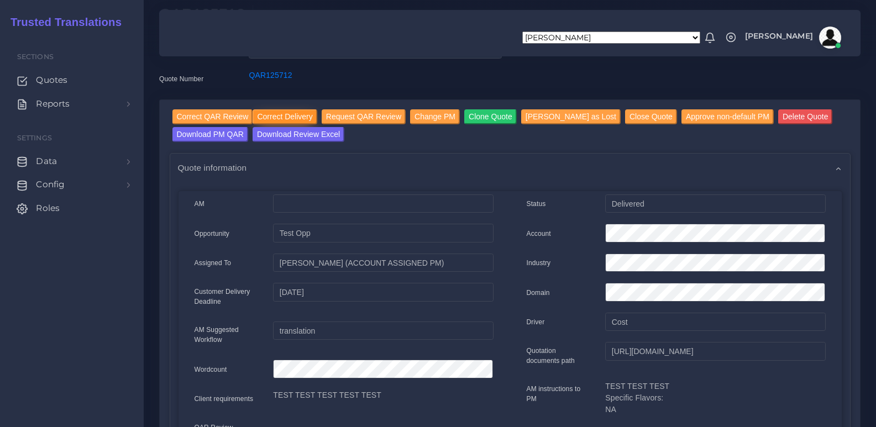
click at [285, 114] on input "Correct Delivery" at bounding box center [285, 116] width 64 height 15
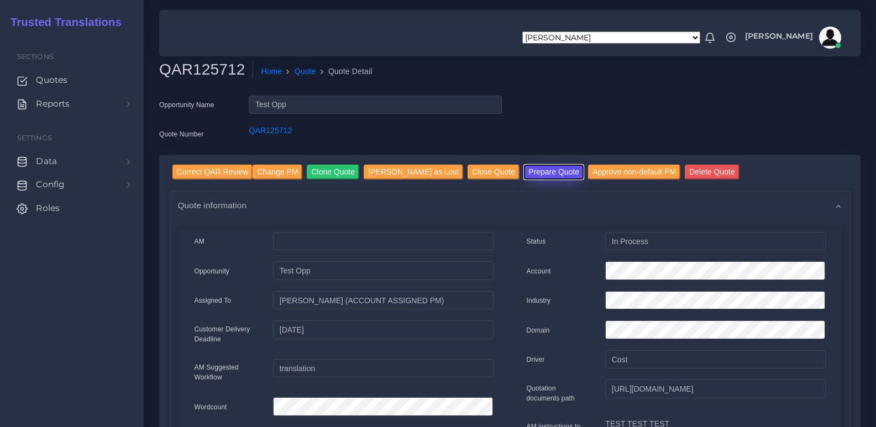
click at [524, 174] on button "Prepare Quote" at bounding box center [554, 172] width 60 height 15
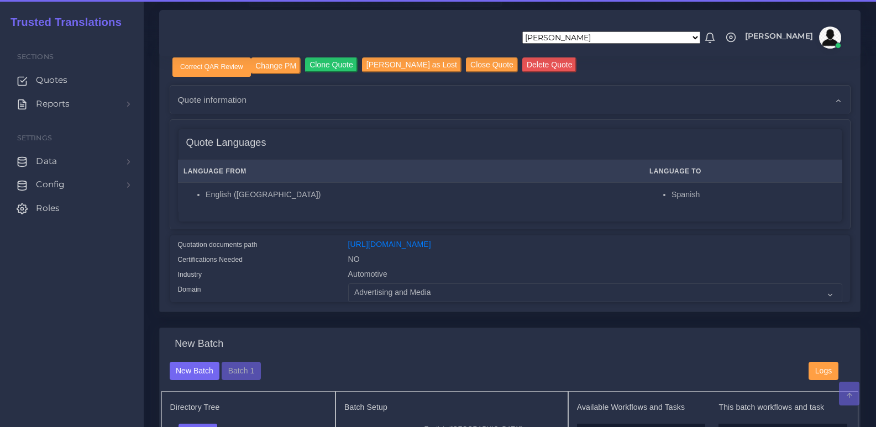
scroll to position [166, 0]
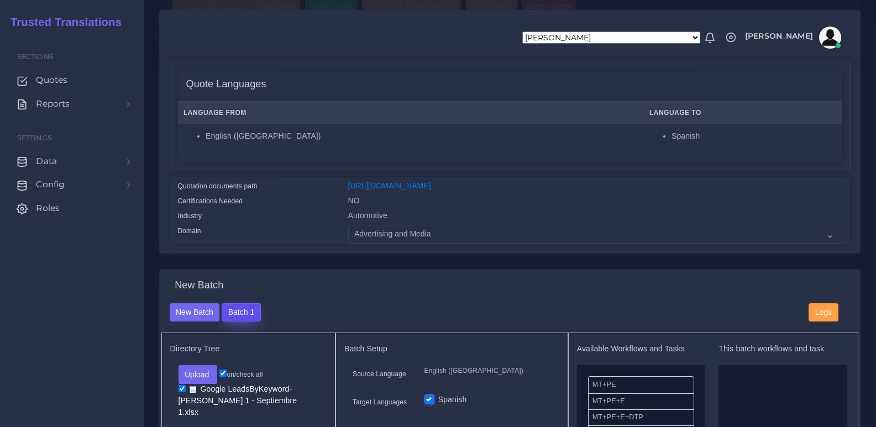
click at [247, 319] on button "Batch 1" at bounding box center [241, 312] width 39 height 19
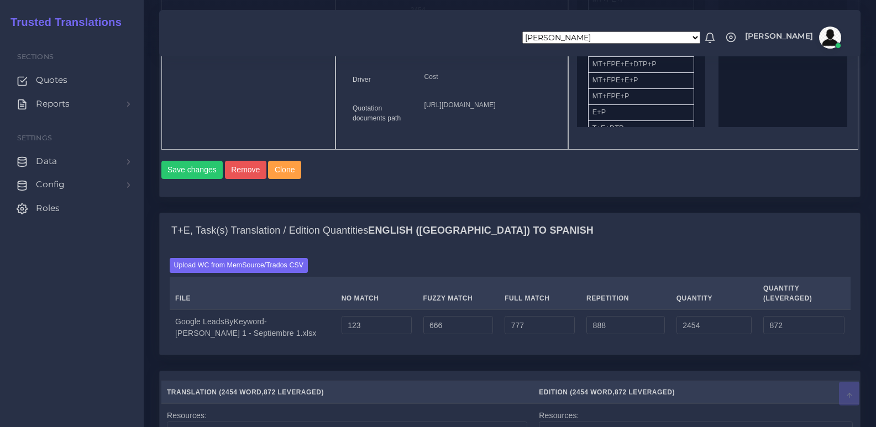
scroll to position [829, 0]
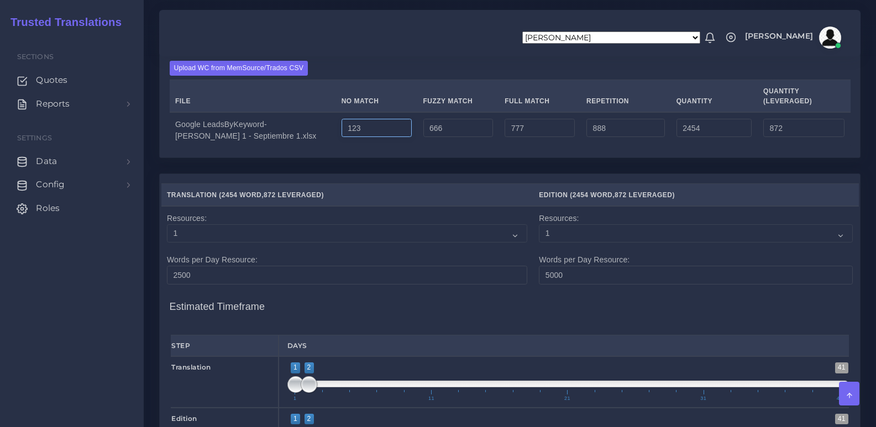
click at [353, 138] on input "123" at bounding box center [377, 128] width 70 height 19
type input "9999"
type input "12330"
type input "10748"
type input "10000"
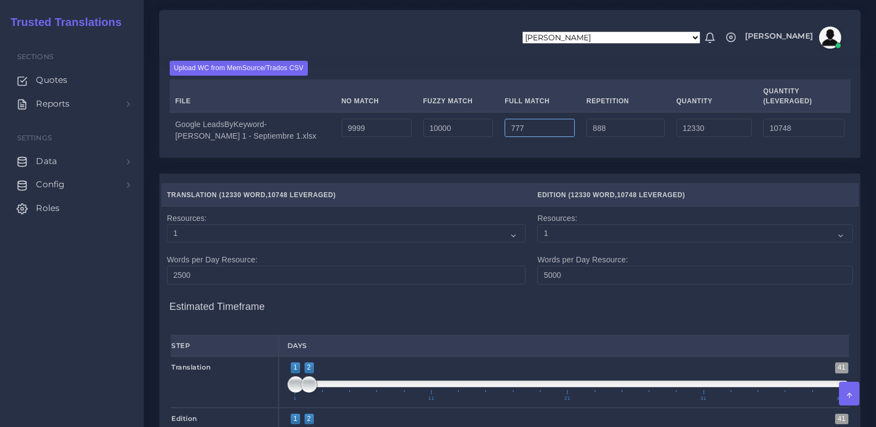
type input "21664"
type input "15415"
type input "11111"
type input "31998"
type input "17998"
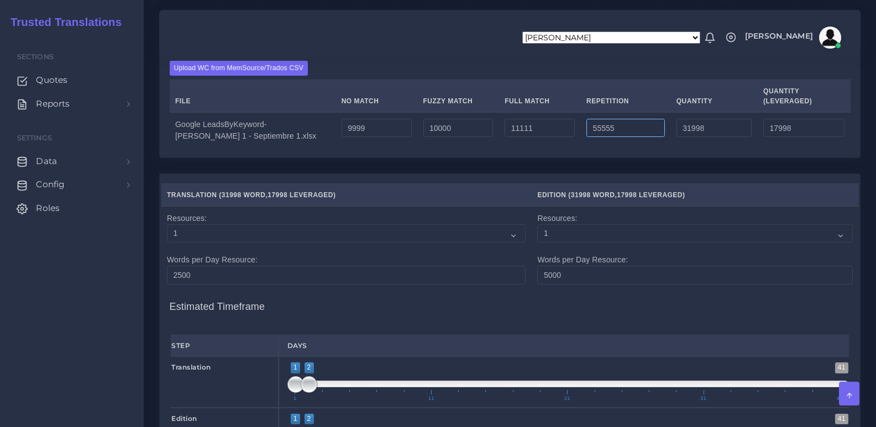
type input "55555"
type input "86665"
type input "31665"
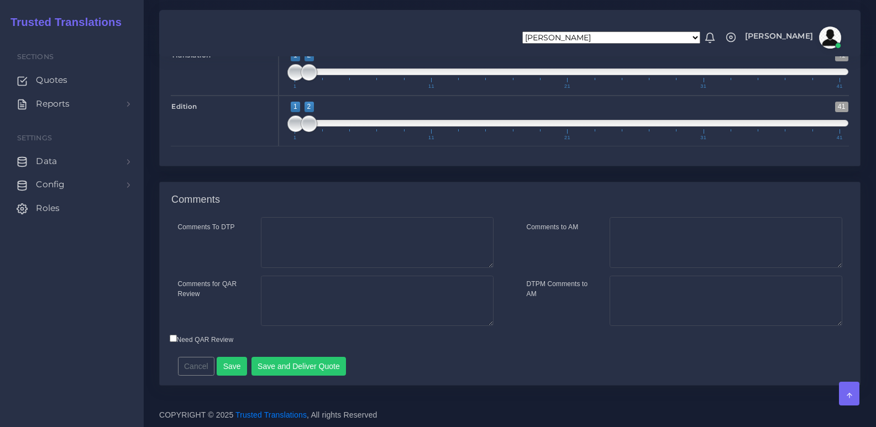
scroll to position [1197, 0]
click at [314, 368] on button "Save and Deliver Quote" at bounding box center [298, 366] width 95 height 19
click at [458, 18] on div "Aldana Resuche Alejandro Zuluaga Ana Romero Ana Whitby PM Anabella Garcia Anais…" at bounding box center [510, 33] width 686 height 39
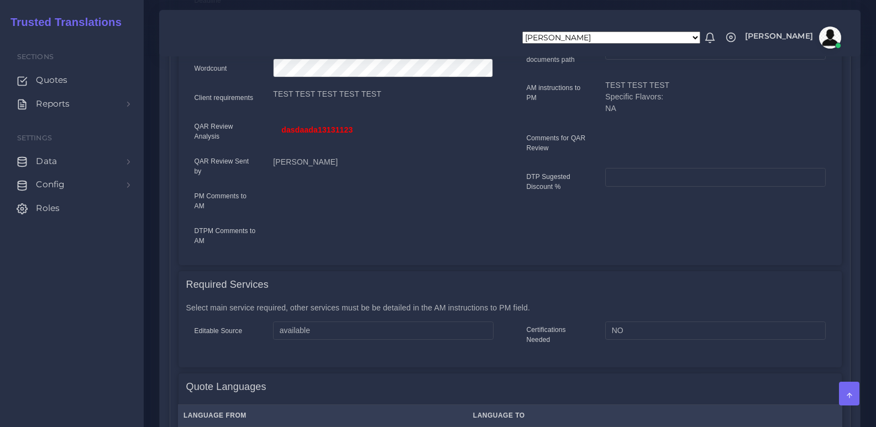
scroll to position [56, 0]
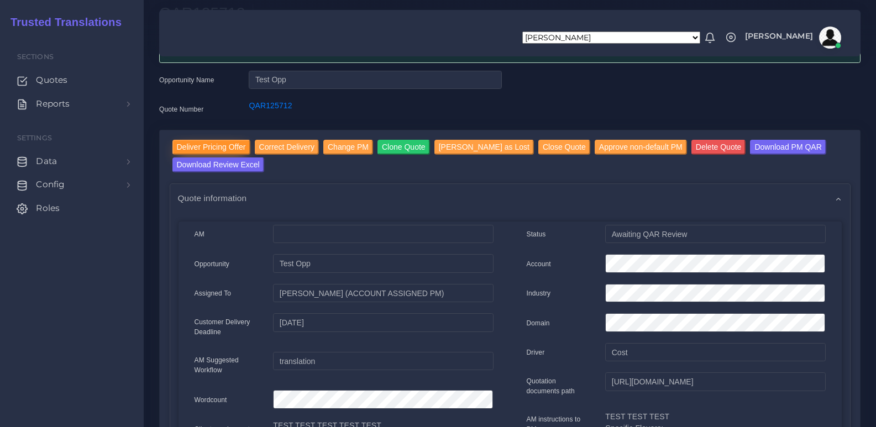
click at [227, 146] on input "Deliver Pricing Offer" at bounding box center [211, 147] width 78 height 15
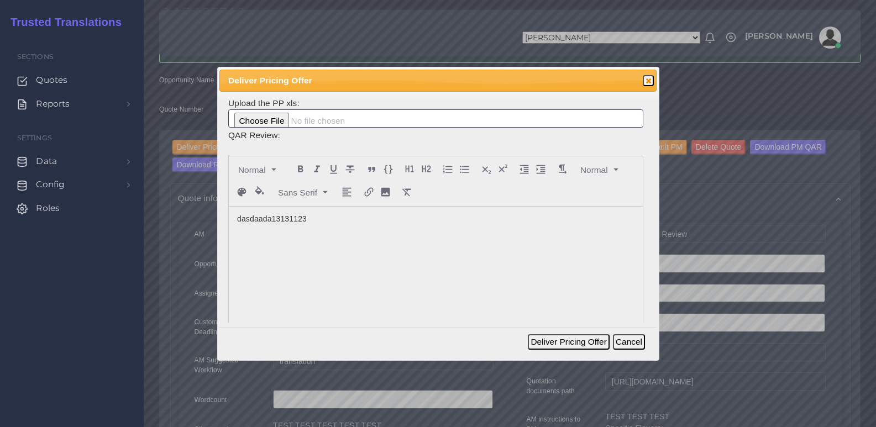
click at [354, 240] on div "dasdaada13131123" at bounding box center [436, 289] width 414 height 165
copy p "TEST"
click at [335, 221] on p "dasdaada13131123" at bounding box center [435, 219] width 397 height 12
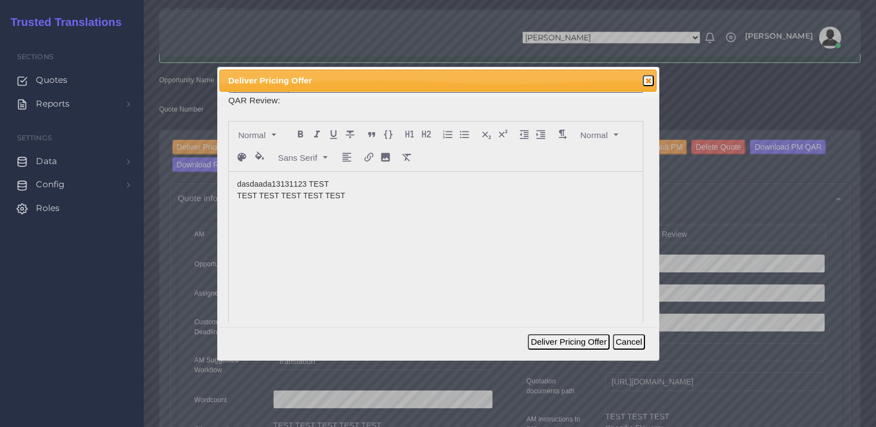
scroll to position [54, 0]
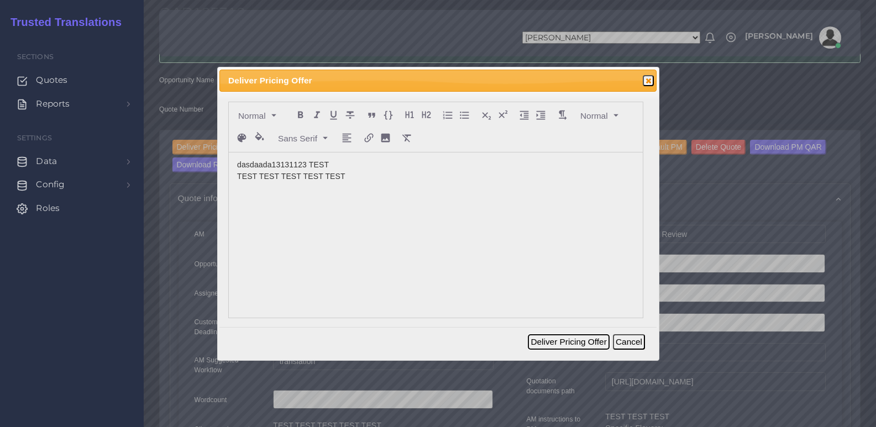
click at [554, 345] on button "Deliver Pricing Offer" at bounding box center [568, 341] width 81 height 15
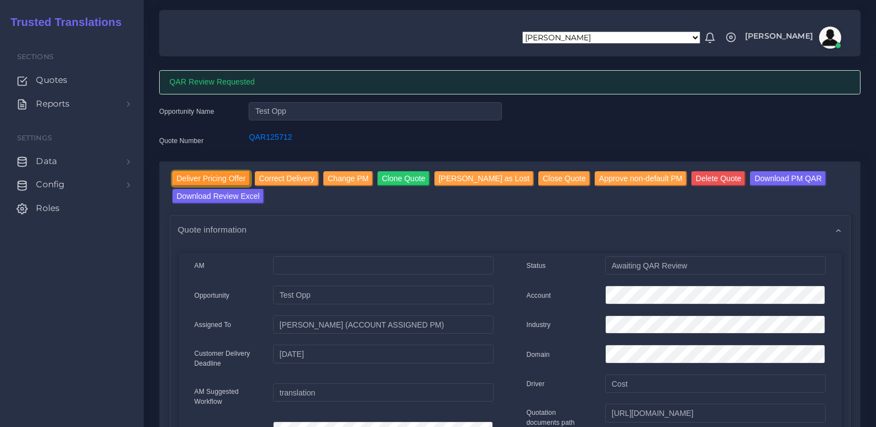
scroll to position [0, 0]
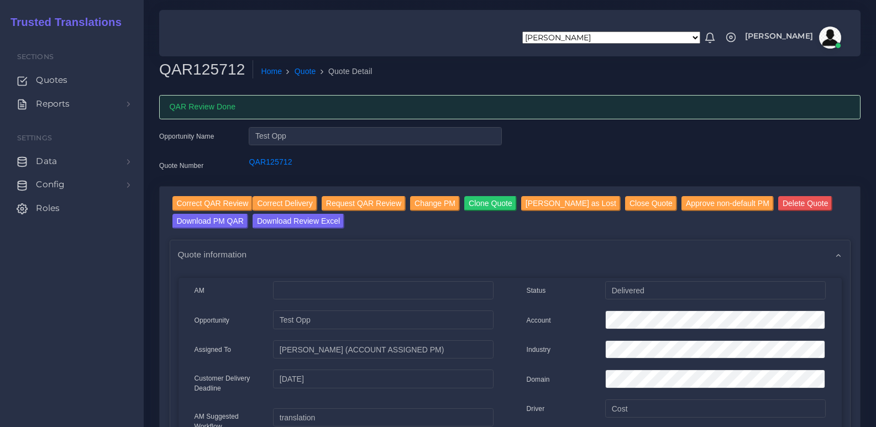
click at [606, 144] on div "Opportunity Name Test Opp Quote Number QAR125712" at bounding box center [510, 156] width 718 height 59
click at [269, 201] on input "Correct Delivery" at bounding box center [285, 203] width 64 height 15
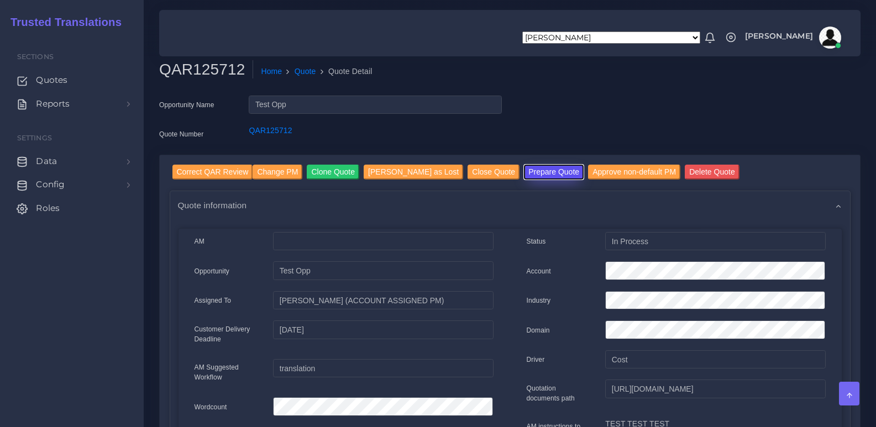
click at [543, 172] on button "Prepare Quote" at bounding box center [554, 172] width 60 height 15
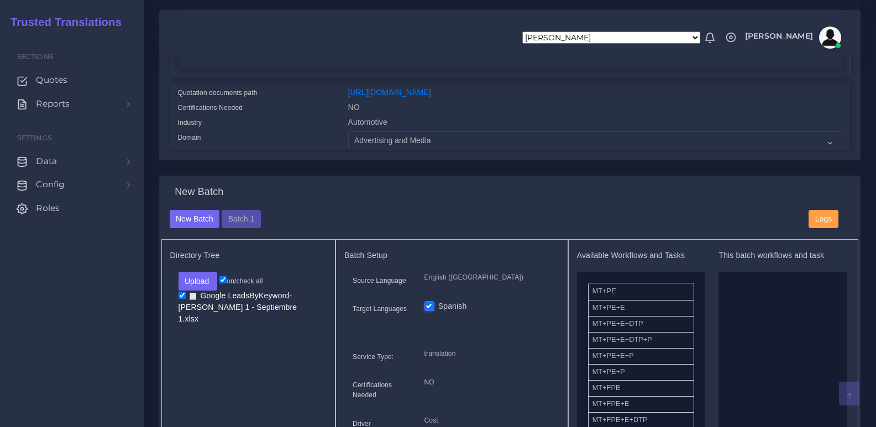
scroll to position [276, 0]
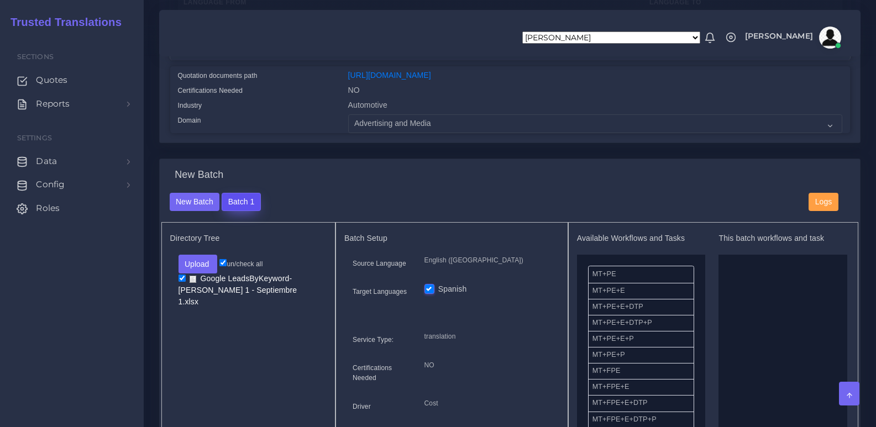
click at [247, 207] on button "Batch 1" at bounding box center [241, 202] width 39 height 19
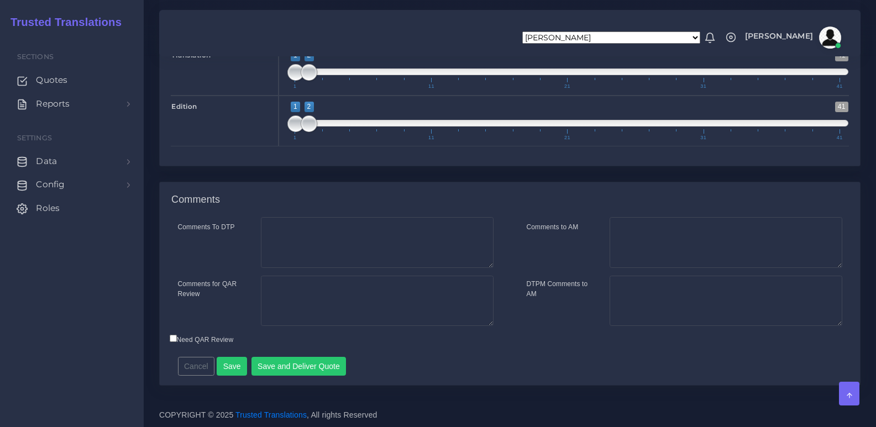
scroll to position [1197, 0]
click at [298, 369] on button "Save and Deliver Quote" at bounding box center [298, 366] width 95 height 19
click at [516, 166] on div "Resources Translation ( 86665 Word , 31665 [GEOGRAPHIC_DATA] ) , )" at bounding box center [510, 21] width 718 height 321
click at [518, 167] on div "Resources Translation ( 86665 Word , 31665 [GEOGRAPHIC_DATA] ) , )" at bounding box center [510, 21] width 718 height 321
click at [533, 176] on div "Resources Translation ( 86665 Word , 31665 [GEOGRAPHIC_DATA] ) , )" at bounding box center [510, 21] width 718 height 321
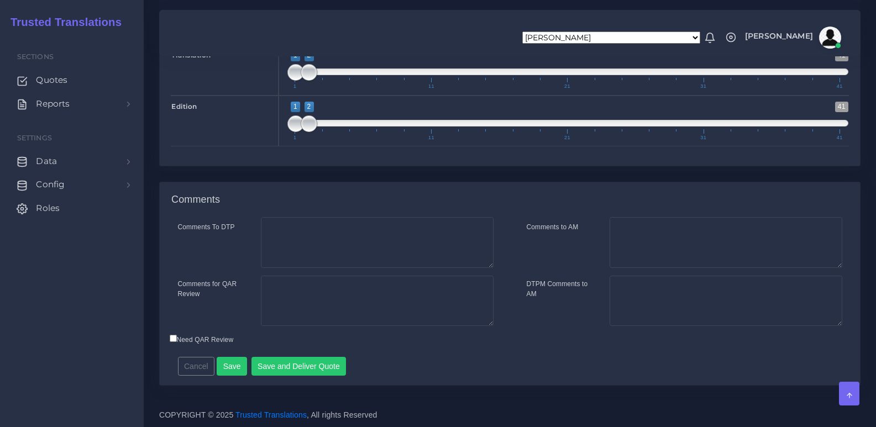
click at [533, 176] on div "Resources Translation ( 86665 Word , 31665 [GEOGRAPHIC_DATA] ) , )" at bounding box center [510, 21] width 718 height 321
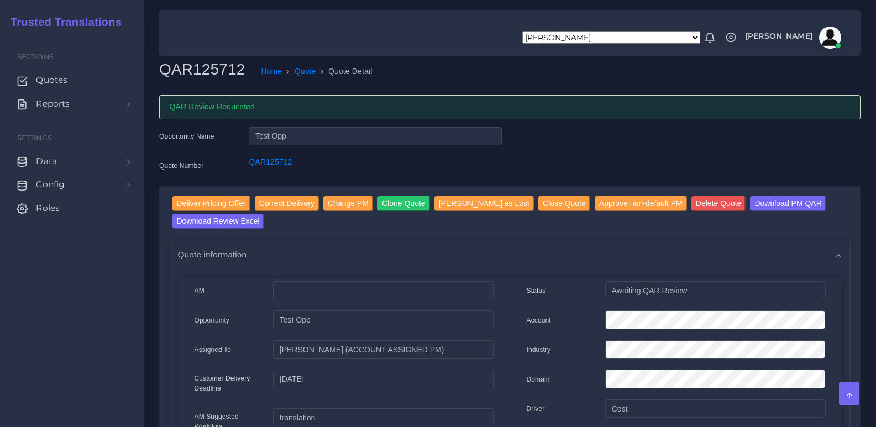
click at [533, 176] on div "Opportunity Name Test Opp Quote Number QAR125712" at bounding box center [510, 156] width 718 height 59
click at [556, 153] on div "Opportunity Name Test Opp Quote Number QAR125712" at bounding box center [510, 156] width 718 height 59
click at [586, 158] on div "Opportunity Name Test Opp Quote Number QAR125712" at bounding box center [510, 156] width 718 height 59
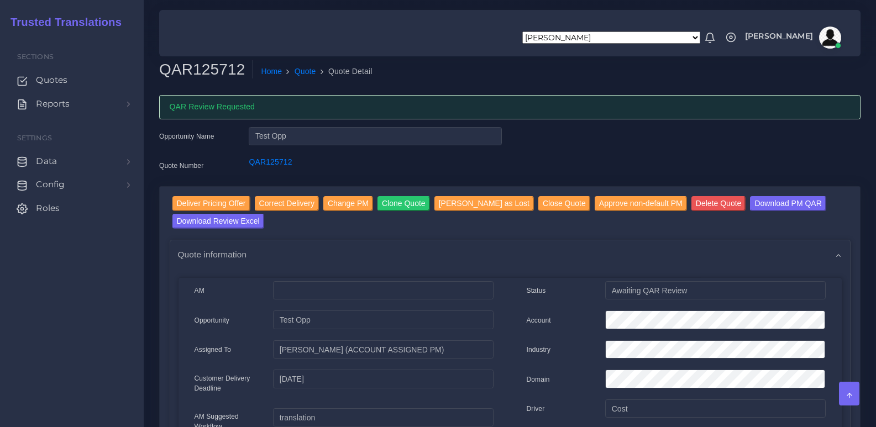
click at [586, 158] on div "Opportunity Name Test Opp Quote Number QAR125712" at bounding box center [510, 156] width 718 height 59
click at [588, 158] on div "Opportunity Name Test Opp Quote Number QAR125712" at bounding box center [510, 156] width 718 height 59
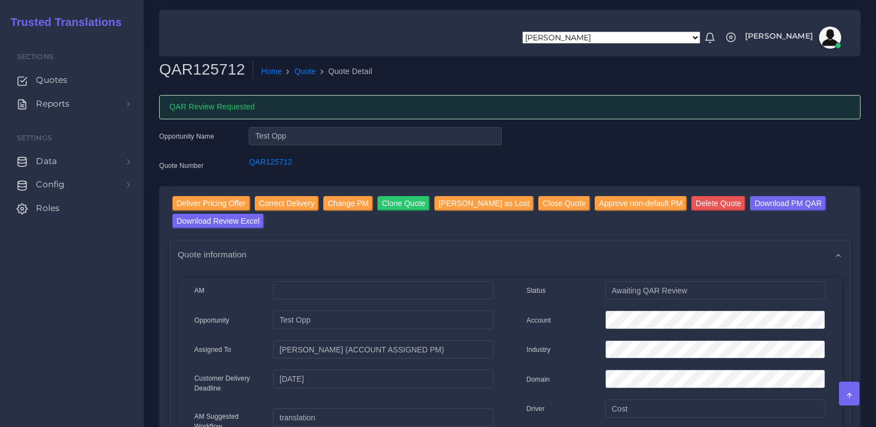
click at [569, 143] on div "Opportunity Name Test Opp Quote Number QAR125712" at bounding box center [510, 156] width 718 height 59
click at [578, 150] on div "Opportunity Name Test Opp Quote Number QAR125712" at bounding box center [510, 156] width 718 height 59
click at [220, 203] on input "Deliver Pricing Offer" at bounding box center [211, 203] width 78 height 15
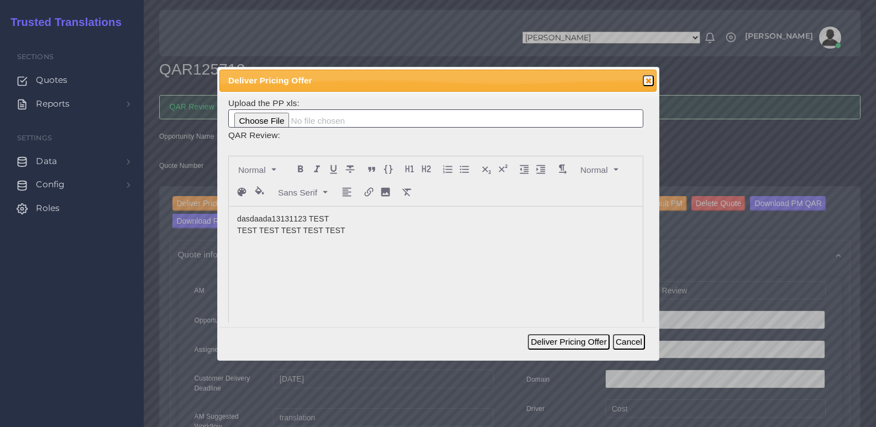
click at [345, 251] on div "dasdaada13131123 TEST TEST TEST TEST TEST TEST" at bounding box center [436, 289] width 414 height 165
click at [444, 248] on div "dasdaada13131123 TEST TEST TEST TEST TEST TEST" at bounding box center [436, 289] width 414 height 165
click at [568, 340] on button "Deliver Pricing Offer" at bounding box center [568, 341] width 81 height 15
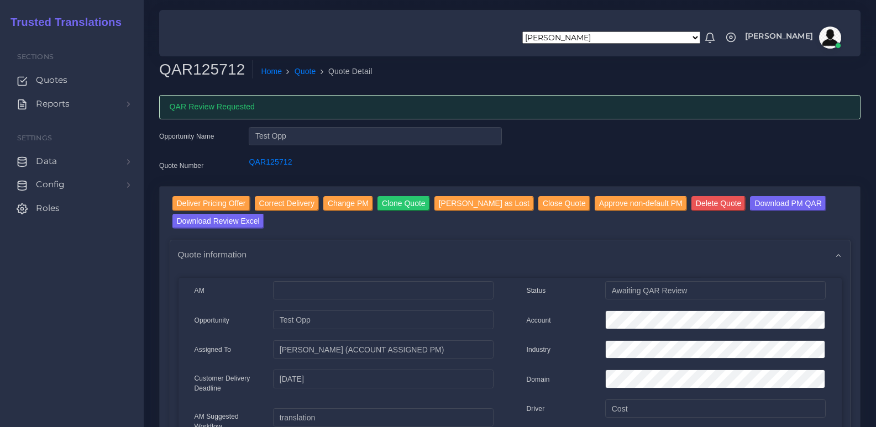
click at [582, 95] on div "QAR Review Requested" at bounding box center [509, 107] width 701 height 24
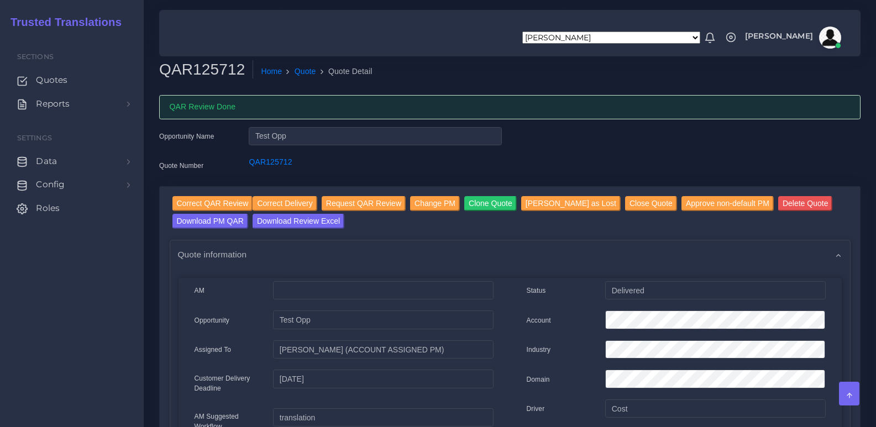
click at [620, 158] on div "Opportunity Name Test Opp Quote Number QAR125712" at bounding box center [510, 156] width 718 height 59
click at [518, 144] on div "Opportunity Name Test Opp Quote Number QAR125712" at bounding box center [510, 156] width 718 height 59
click at [264, 205] on input "Correct Delivery" at bounding box center [285, 203] width 64 height 15
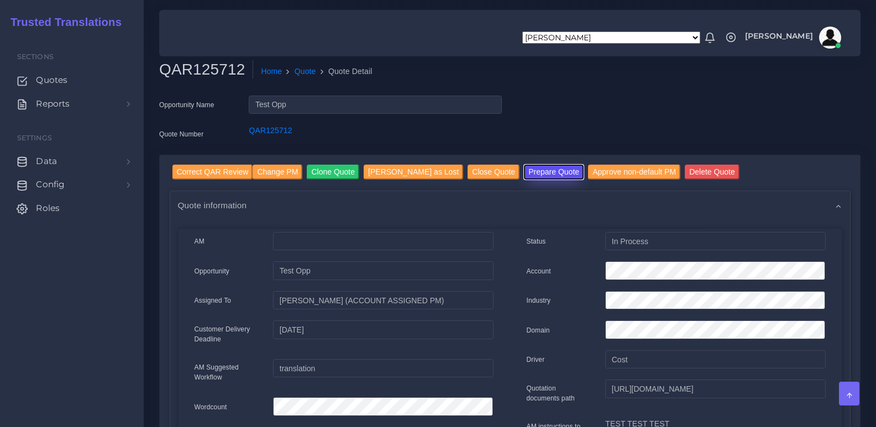
click at [524, 169] on button "Prepare Quote" at bounding box center [554, 172] width 60 height 15
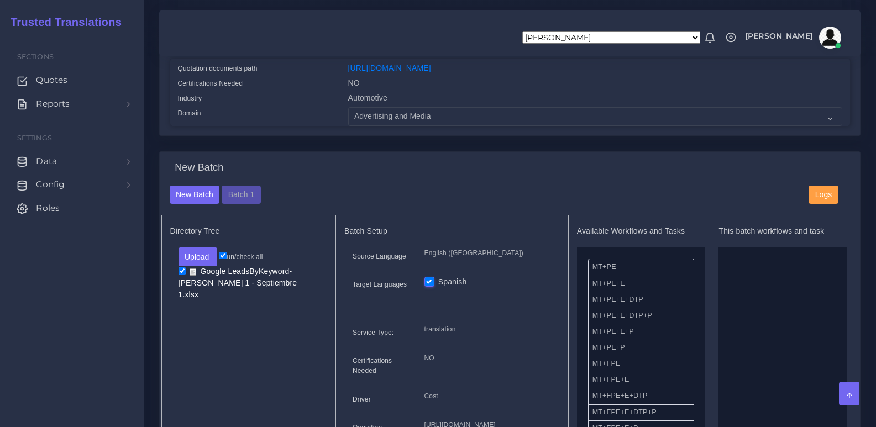
scroll to position [249, 0]
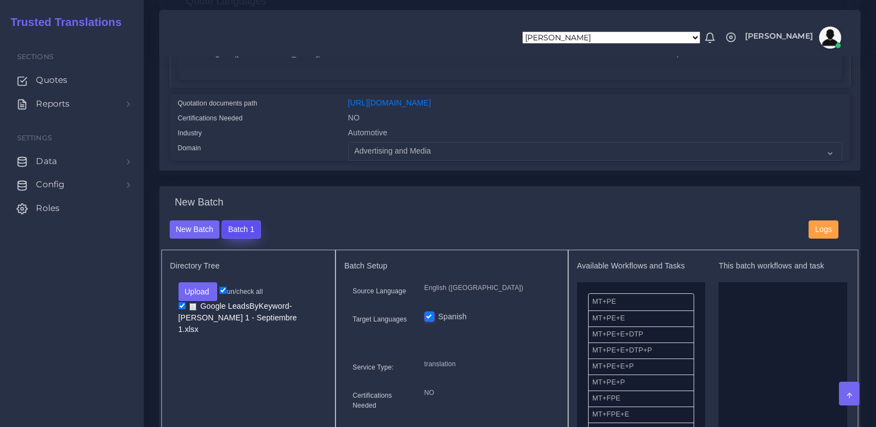
click at [239, 234] on button "Batch 1" at bounding box center [241, 230] width 39 height 19
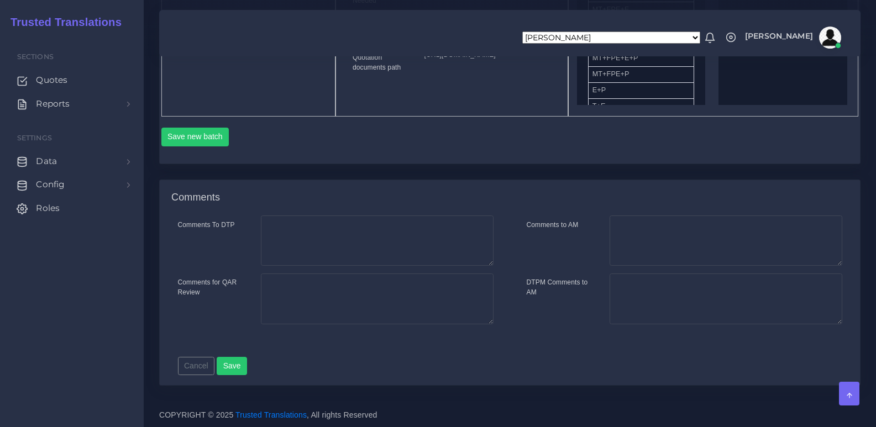
scroll to position [415, 0]
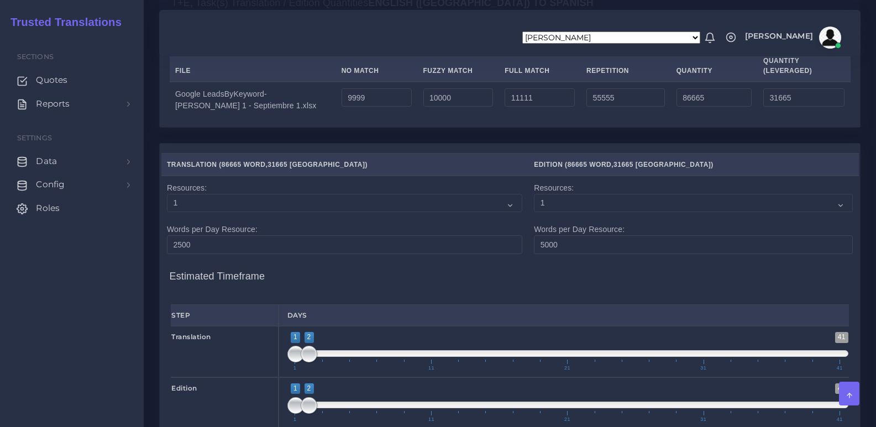
scroll to position [810, 0]
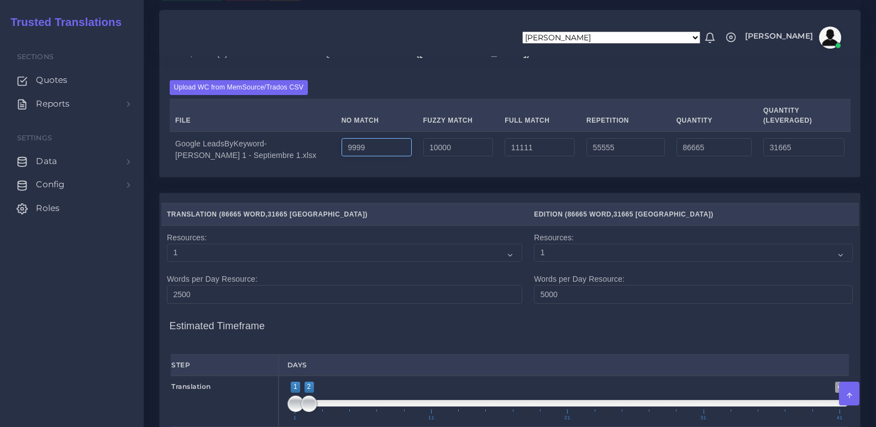
click at [364, 157] on input "9999" at bounding box center [377, 147] width 70 height 19
type input "3286"
type input "79952"
type input "24952"
click at [454, 193] on div "T+E, Task(s) Translation / Edition Quantities English (US) TO Spanish Upload WC…" at bounding box center [510, 114] width 718 height 158
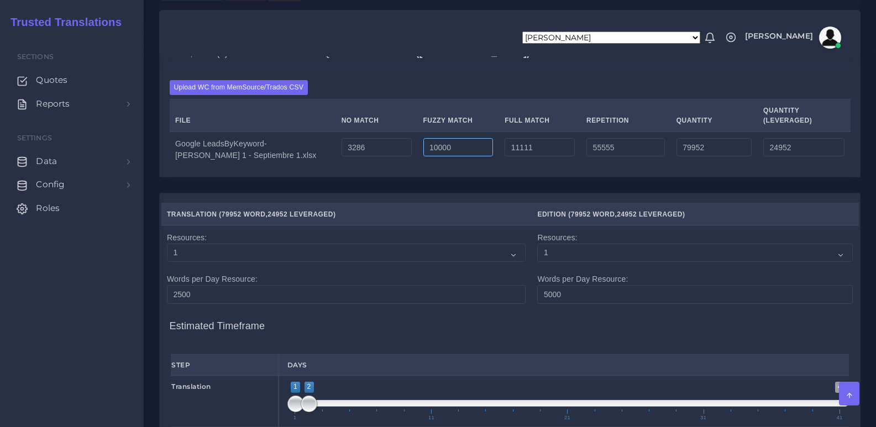
click at [442, 157] on input "10000" at bounding box center [458, 147] width 70 height 19
type input "20000"
type input "89952"
type input "29952"
click at [543, 193] on div "T+E, Task(s) Translation / Edition Quantities English (US) TO Spanish Upload WC…" at bounding box center [510, 114] width 718 height 158
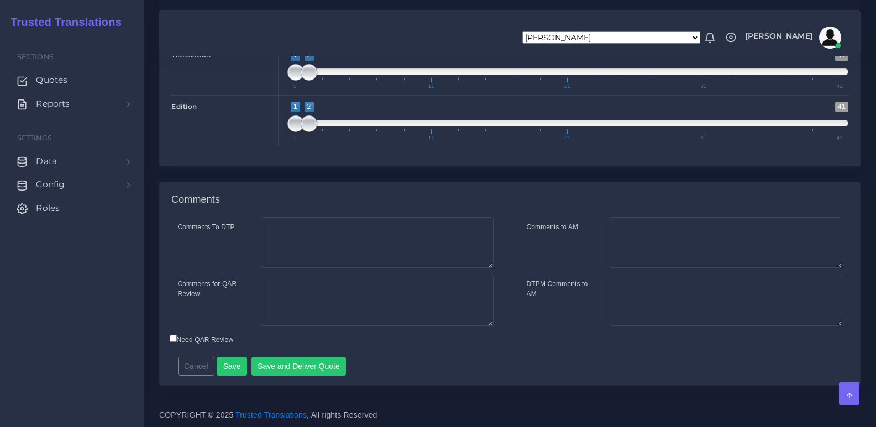
scroll to position [1197, 0]
click at [312, 369] on button "Save and Deliver Quote" at bounding box center [298, 366] width 95 height 19
click at [476, 166] on div "Resources Translation ( 89952 Word , 29952 Leveraged ) , )" at bounding box center [510, 21] width 718 height 321
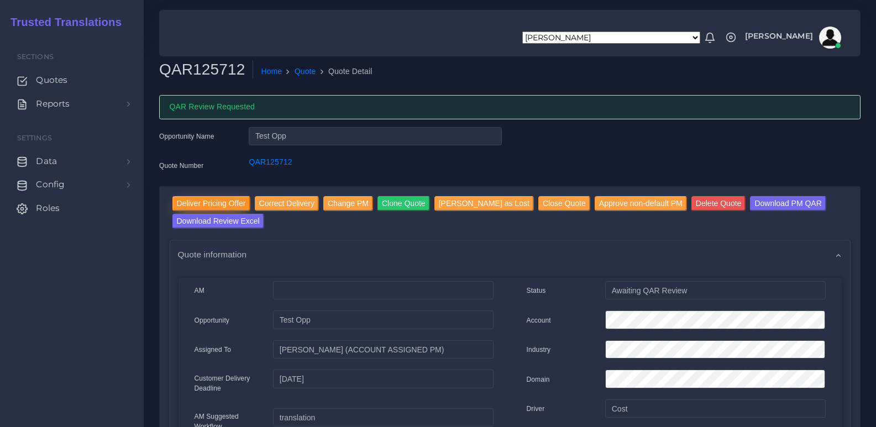
click at [207, 203] on input "Deliver Pricing Offer" at bounding box center [211, 203] width 78 height 15
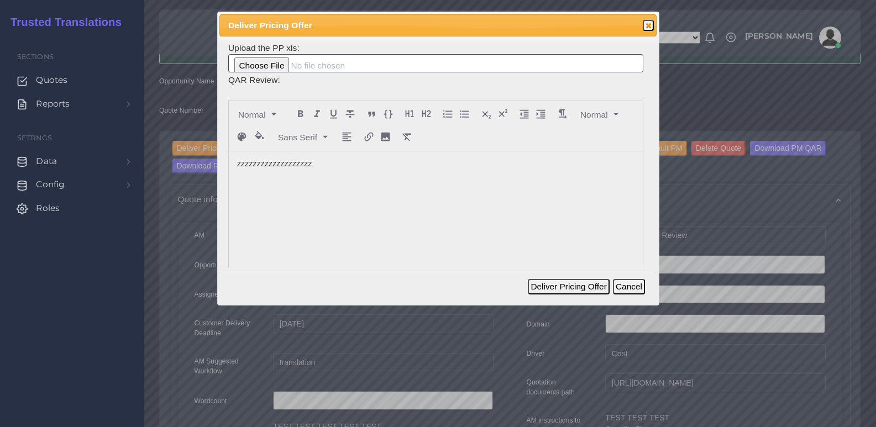
click at [454, 201] on div "zzzzzzzzzzzzzzzzzzz" at bounding box center [436, 233] width 414 height 165
click at [460, 168] on p "zzzzzzzzzzzzzzzzzzz" at bounding box center [435, 164] width 397 height 12
click at [633, 86] on td "QAR Review:" at bounding box center [436, 80] width 416 height 14
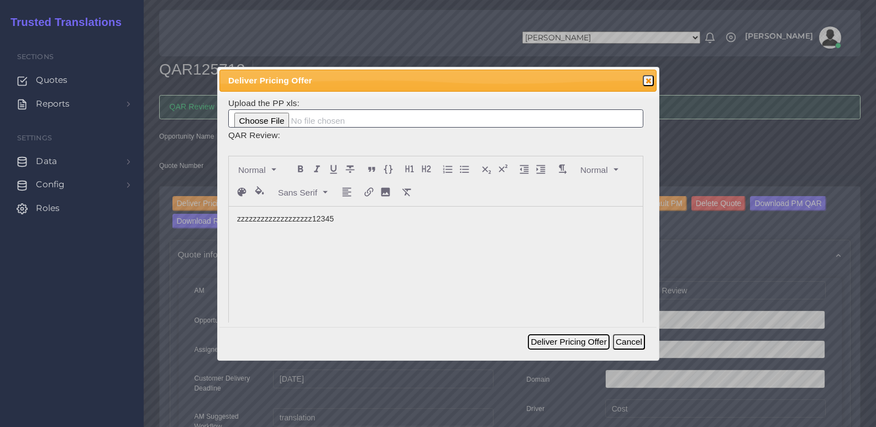
click at [565, 341] on button "Deliver Pricing Offer" at bounding box center [568, 341] width 81 height 15
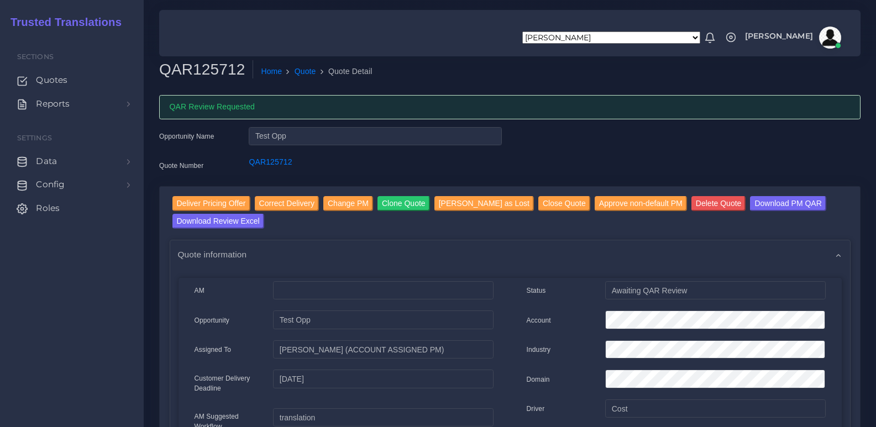
click at [541, 137] on div "Opportunity Name Test Opp Quote Number QAR125712" at bounding box center [510, 156] width 718 height 59
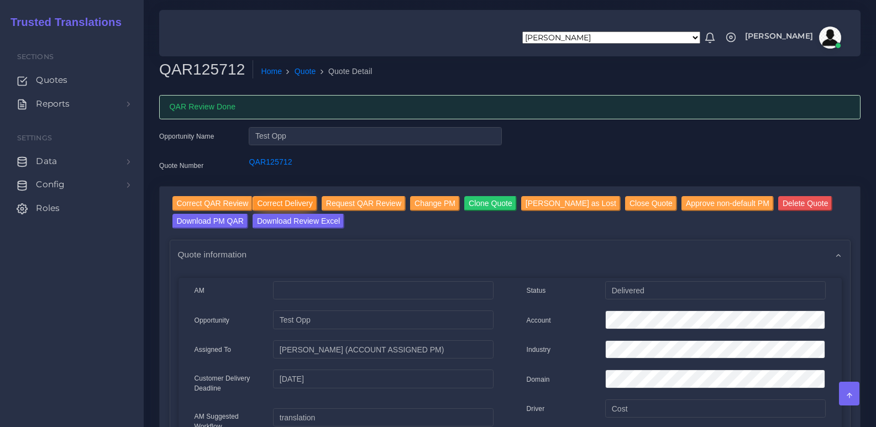
click at [287, 201] on input "Correct Delivery" at bounding box center [285, 203] width 64 height 15
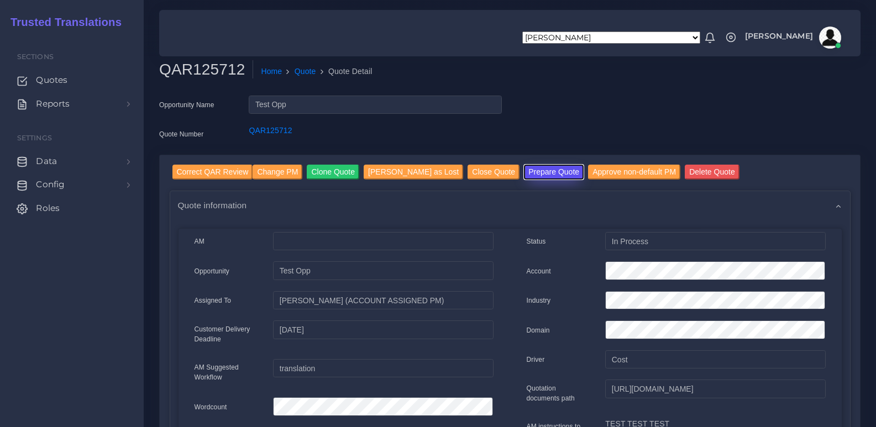
click at [524, 174] on button "Prepare Quote" at bounding box center [554, 172] width 60 height 15
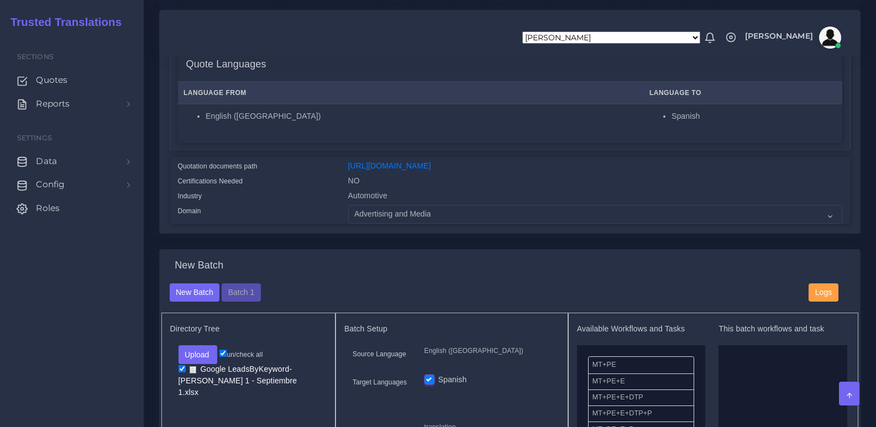
scroll to position [83, 0]
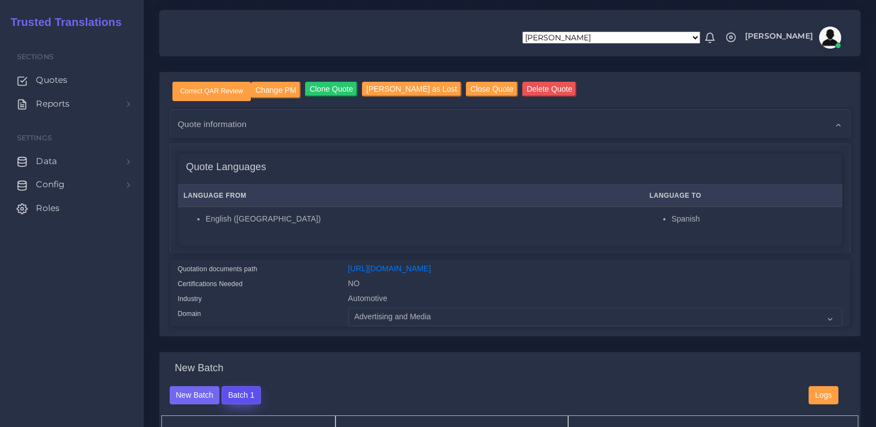
click at [233, 400] on button "Batch 1" at bounding box center [241, 395] width 39 height 19
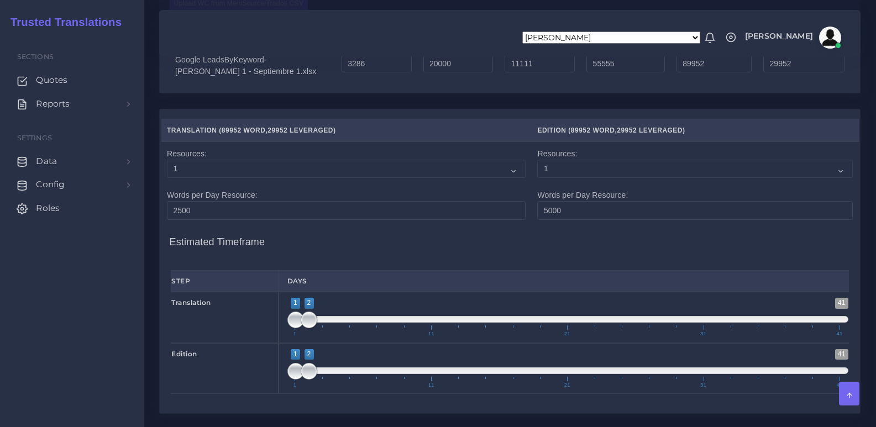
scroll to position [810, 0]
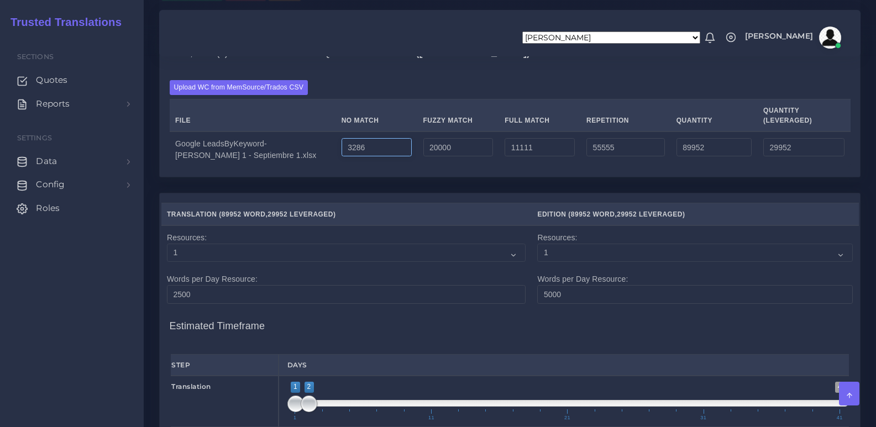
click at [348, 157] on input "3286" at bounding box center [377, 147] width 70 height 19
type input "111"
type input "86777"
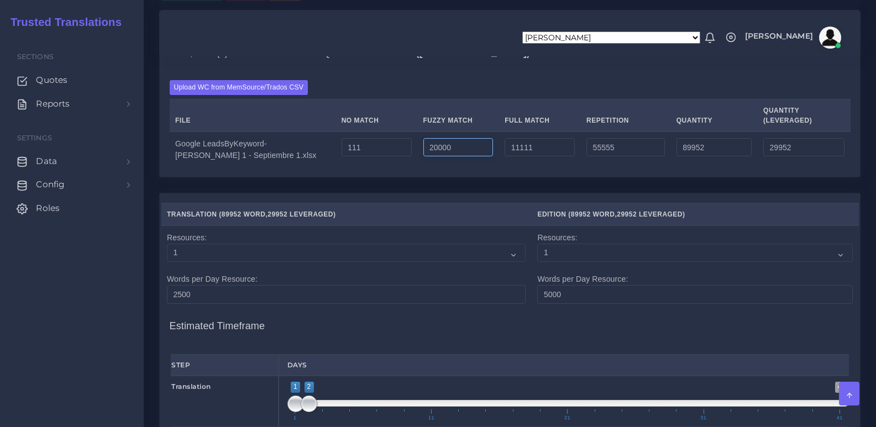
type input "26777"
drag, startPoint x: 473, startPoint y: 201, endPoint x: 384, endPoint y: 198, distance: 89.0
click at [384, 167] on tr "Google LeadsByKeyword-[PERSON_NAME] 1 - Septiembre 1.xlsx 111 20000 11111 55555…" at bounding box center [510, 149] width 681 height 35
type input "222"
type input "66999"
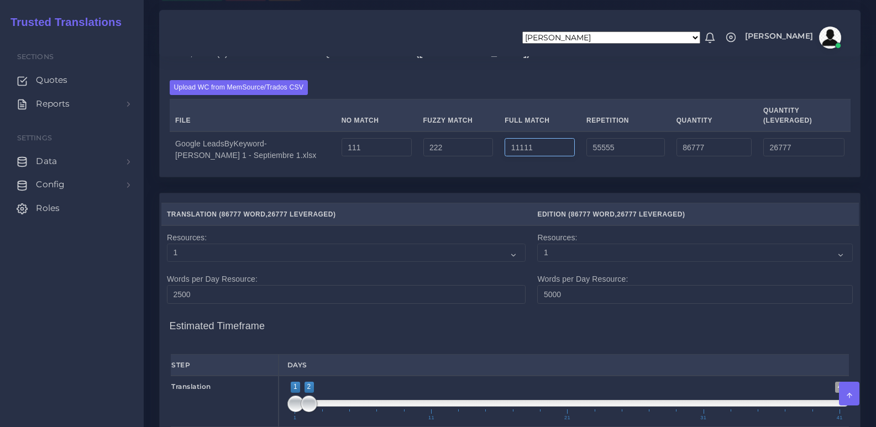
type input "16888"
drag, startPoint x: 527, startPoint y: 203, endPoint x: 437, endPoint y: 203, distance: 90.1
click at [441, 167] on tr "Google LeadsByKeyword-[PERSON_NAME] 1 - Septiembre 1.xlsx 111 222 11111 55555 6…" at bounding box center [510, 149] width 681 height 35
type input "333"
type input "56221"
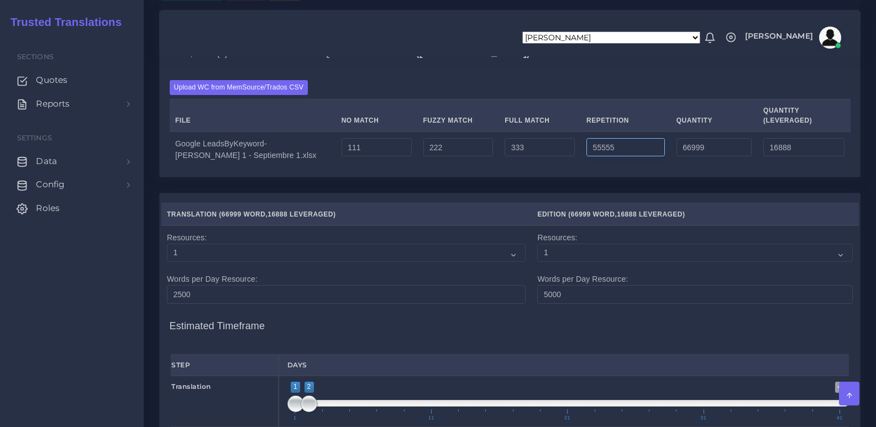
type input "14194"
drag, startPoint x: 612, startPoint y: 207, endPoint x: 352, endPoint y: 203, distance: 260.4
click at [352, 167] on tr "Google LeadsByKeyword-Julio 1 - Septiembre 1.xlsx 111 222 333 55555 56221 14194" at bounding box center [510, 149] width 681 height 35
type input "444"
type input "1110"
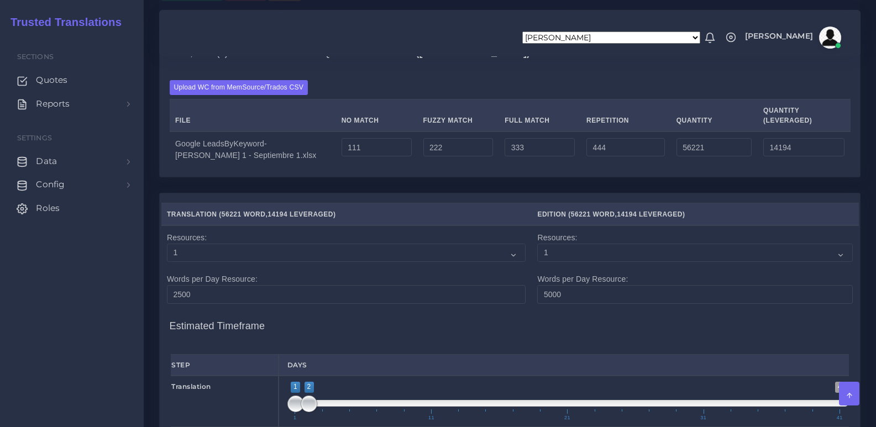
type input "416"
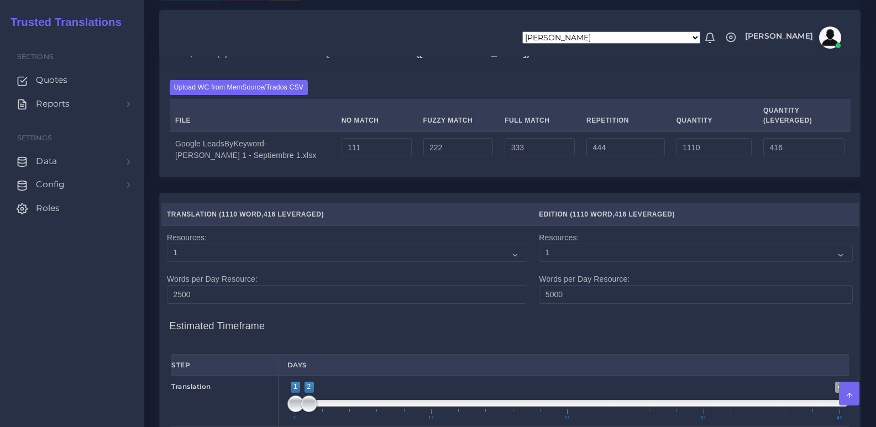
click at [524, 137] on div "Upload WC from MemSource/Trados CSV File No Match Fuzzy Match Full Match Repeti…" at bounding box center [510, 123] width 681 height 87
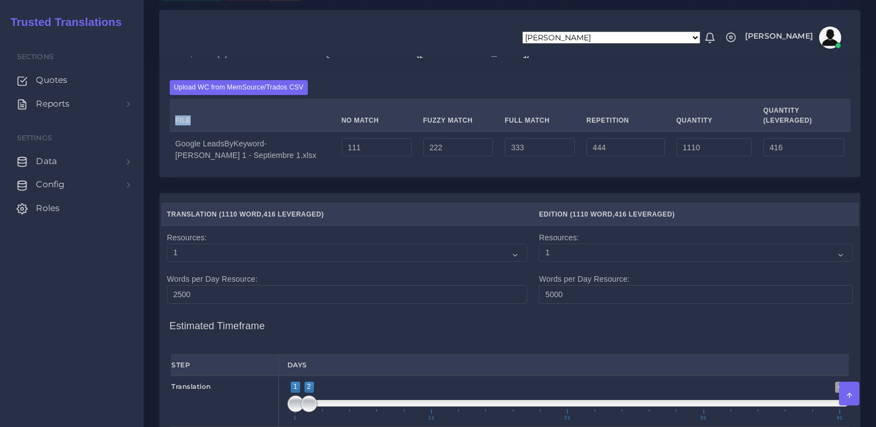
click at [524, 137] on div "Upload WC from MemSource/Trados CSV File No Match Fuzzy Match Full Match Repeti…" at bounding box center [510, 123] width 681 height 87
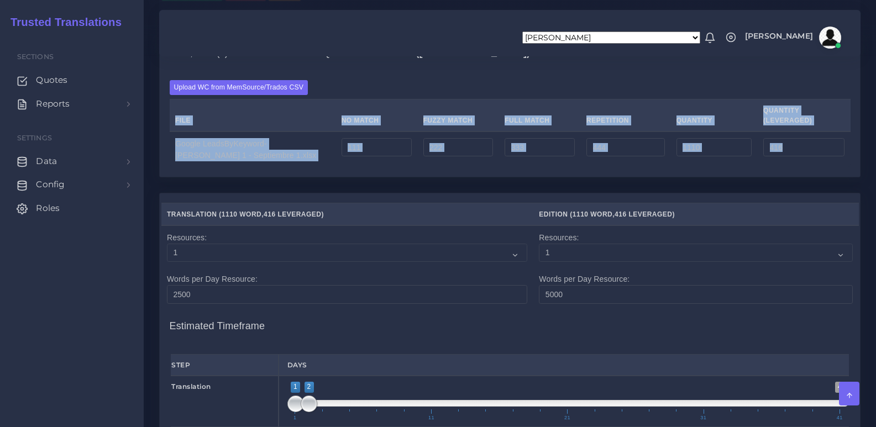
click at [524, 137] on div "Upload WC from MemSource/Trados CSV File No Match Fuzzy Match Full Match Repeti…" at bounding box center [510, 123] width 681 height 87
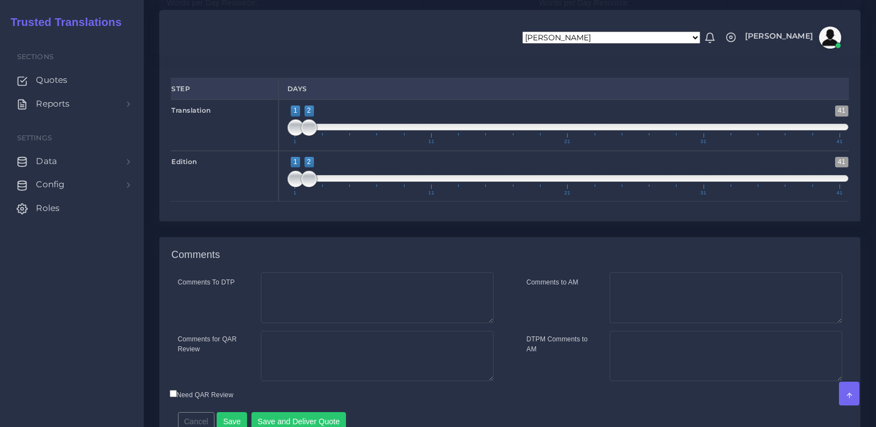
scroll to position [1197, 0]
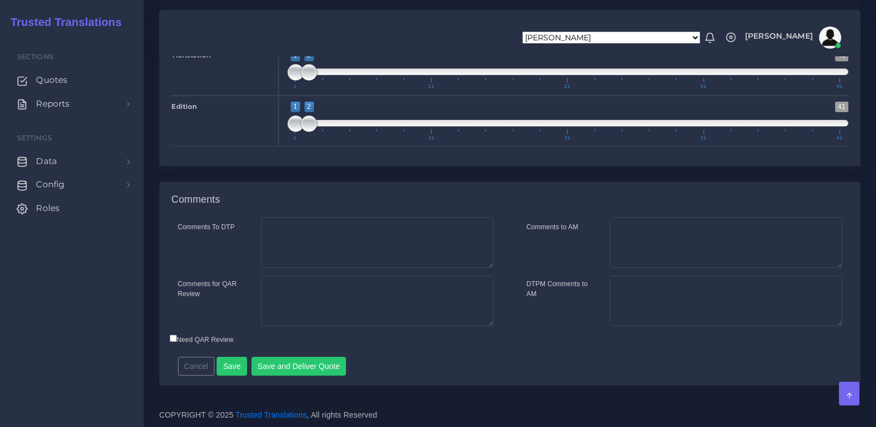
click at [218, 340] on label "Need QAR Review" at bounding box center [202, 340] width 64 height 10
click at [177, 340] on input "Need QAR Review" at bounding box center [173, 338] width 7 height 7
checkbox input "true"
click at [298, 367] on button "Save and Deliver Quote" at bounding box center [298, 366] width 95 height 19
click at [426, 373] on div "Cancel Save Save and Deliver Quote Remember to fill in the estimated time for e…" at bounding box center [425, 362] width 511 height 27
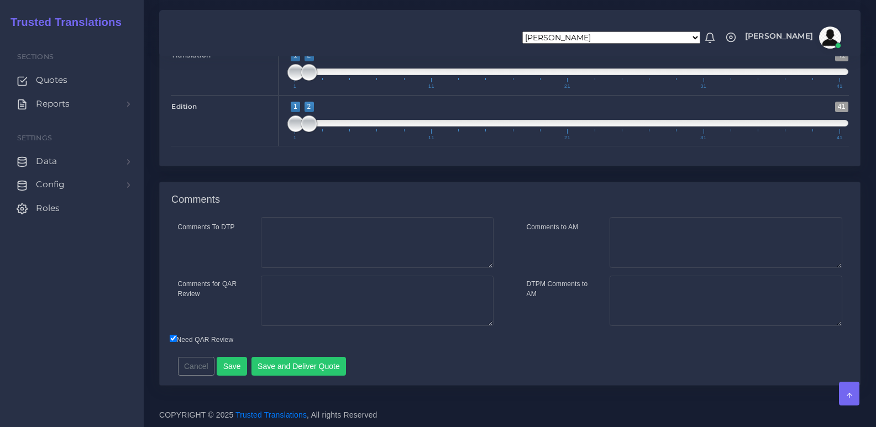
click at [426, 373] on div "Cancel Save Save and Deliver Quote Remember to fill in the estimated time for e…" at bounding box center [425, 362] width 511 height 27
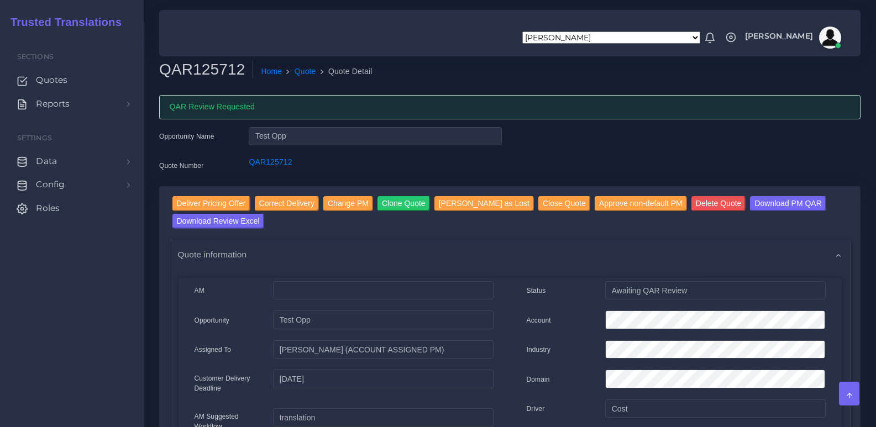
click at [563, 139] on div "Opportunity Name Test Opp Quote Number QAR125712" at bounding box center [510, 156] width 718 height 59
click at [540, 104] on div "QAR Review Requested" at bounding box center [509, 107] width 701 height 24
click at [481, 72] on ol "Home Quote Quote Detail" at bounding box center [467, 71] width 428 height 23
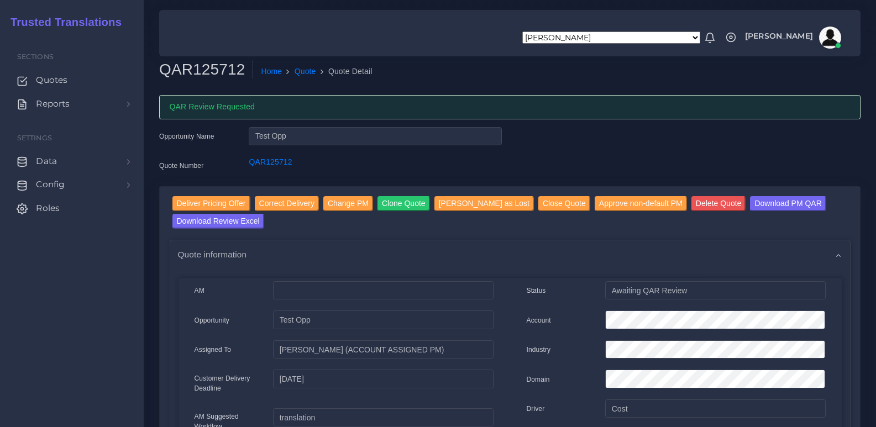
click at [568, 110] on div "QAR Review Requested" at bounding box center [509, 107] width 701 height 24
click at [395, 105] on div "QAR Review Requested" at bounding box center [509, 107] width 701 height 24
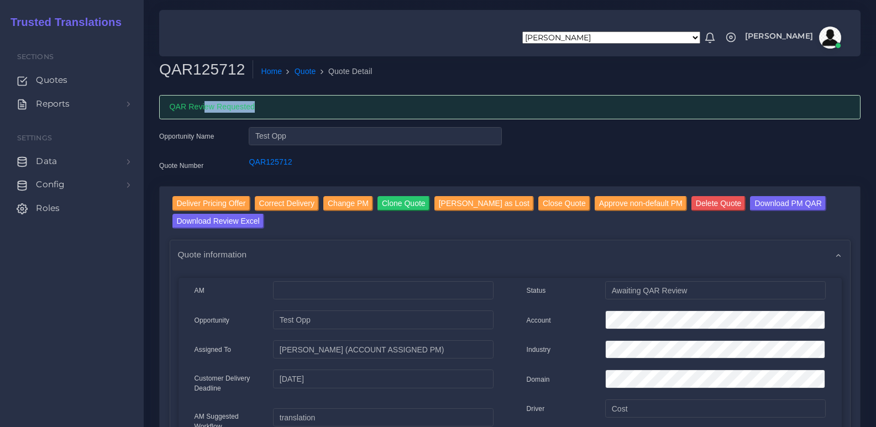
click at [395, 105] on div "QAR Review Requested" at bounding box center [509, 107] width 701 height 24
click at [322, 104] on div "QAR Review Requested" at bounding box center [509, 107] width 701 height 24
click at [444, 107] on div "QAR Review Requested" at bounding box center [509, 107] width 701 height 24
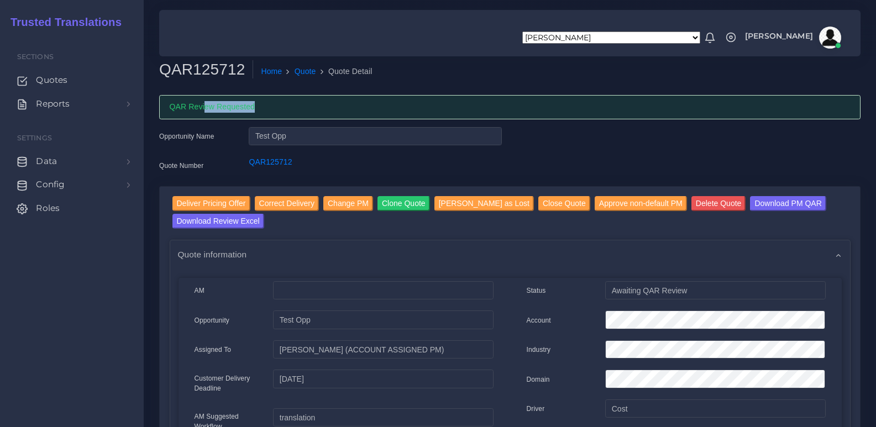
click at [584, 104] on div "QAR Review Requested" at bounding box center [509, 107] width 701 height 24
click at [557, 69] on ol "Home Quote Quote Detail" at bounding box center [467, 71] width 428 height 23
click at [497, 79] on ol "Home Quote Quote Detail" at bounding box center [467, 71] width 428 height 23
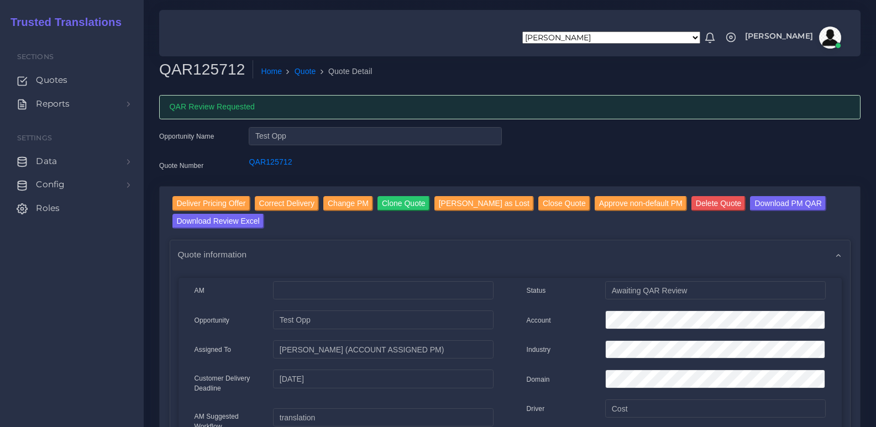
click at [515, 74] on ol "Home Quote Quote Detail" at bounding box center [467, 71] width 428 height 23
click at [595, 109] on div "QAR Review Requested" at bounding box center [509, 107] width 701 height 24
click at [565, 165] on div "Opportunity Name Test Opp Quote Number QAR125712" at bounding box center [510, 156] width 718 height 59
click at [480, 141] on input "Test Opp" at bounding box center [375, 136] width 253 height 19
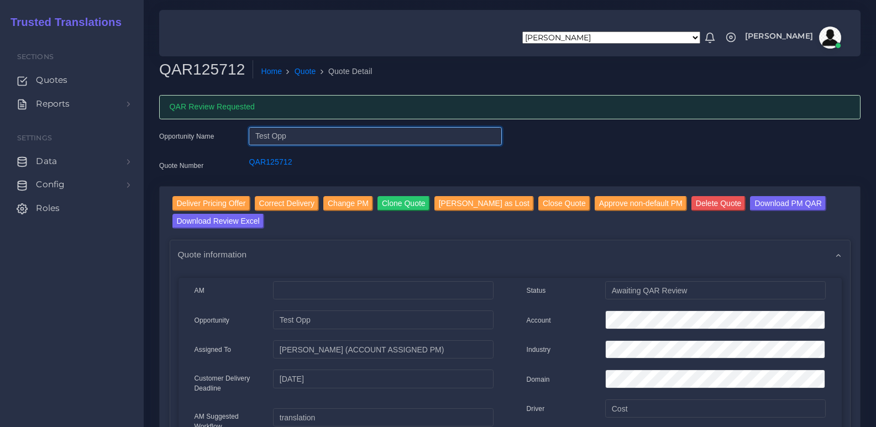
click at [480, 141] on input "Test Opp" at bounding box center [375, 136] width 253 height 19
click at [528, 142] on div "Opportunity Name Test Opp Quote Number QAR125712" at bounding box center [510, 156] width 718 height 59
click at [549, 139] on div "Opportunity Name Test Opp Quote Number QAR125712" at bounding box center [510, 156] width 718 height 59
click at [590, 132] on div "Opportunity Name Test Opp Quote Number QAR125712" at bounding box center [510, 156] width 718 height 59
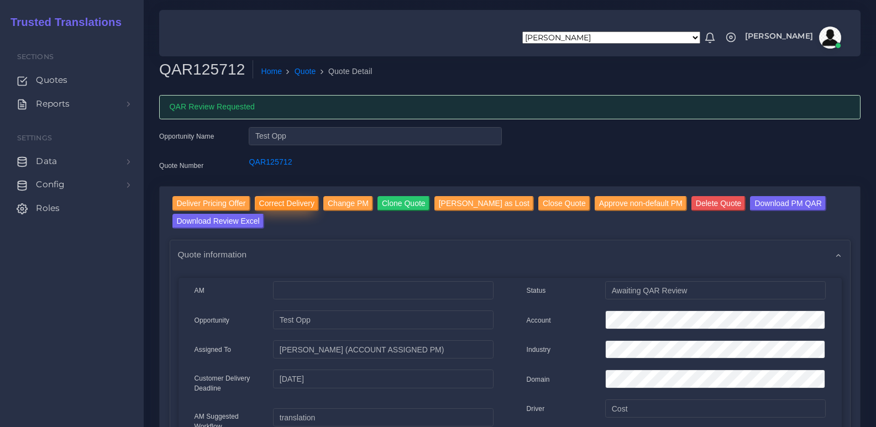
click at [278, 205] on input "Correct Delivery" at bounding box center [287, 203] width 64 height 15
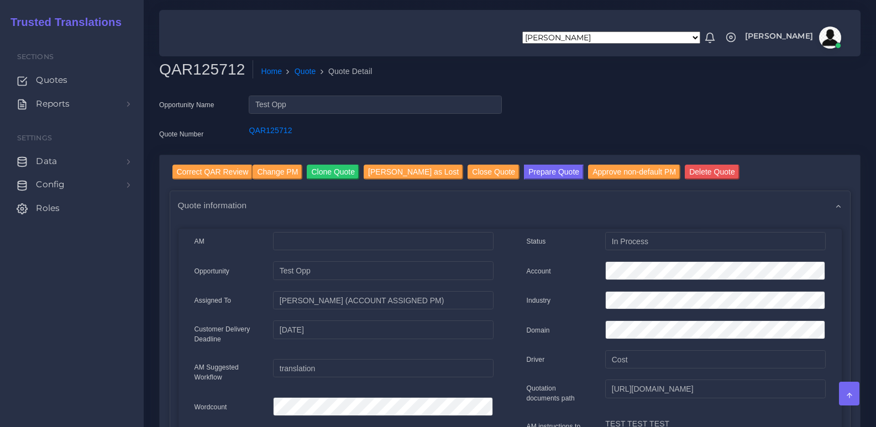
click at [563, 108] on div "Opportunity Name Test Opp Quote Number QAR125712" at bounding box center [510, 125] width 718 height 59
click at [524, 179] on button "Prepare Quote" at bounding box center [554, 172] width 60 height 15
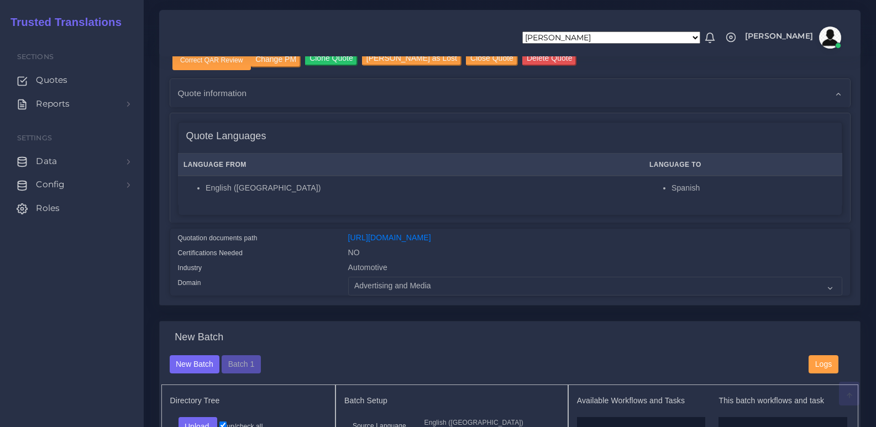
scroll to position [249, 0]
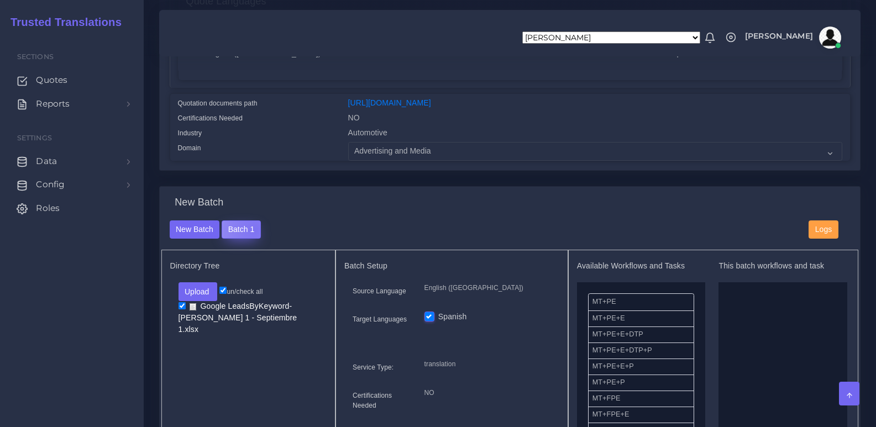
click at [254, 238] on button "Batch 1" at bounding box center [241, 230] width 39 height 19
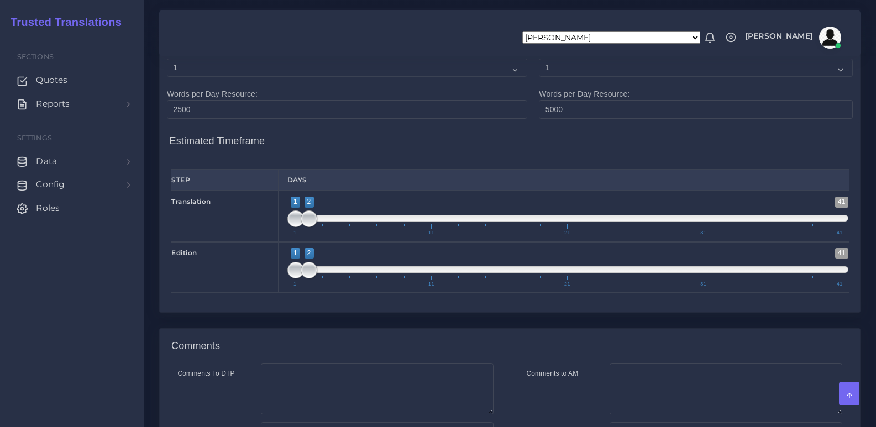
scroll to position [829, 0]
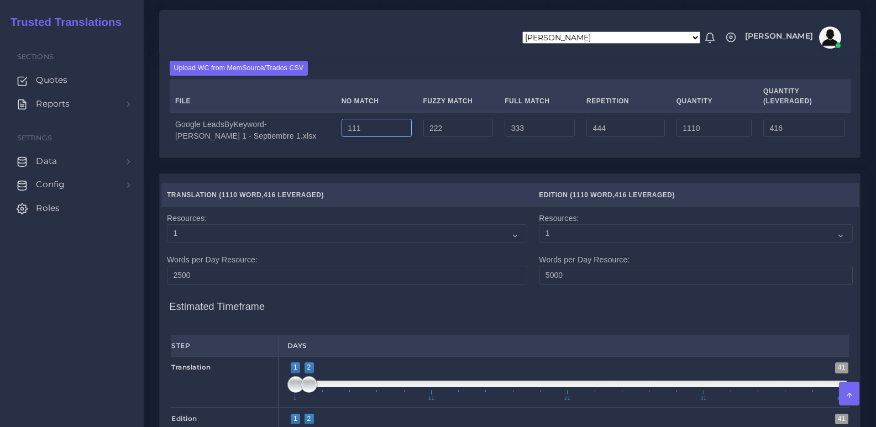
click at [364, 138] on input "111" at bounding box center [377, 128] width 70 height 19
paste input "111"
type input "111111"
type input "112110"
type input "111416"
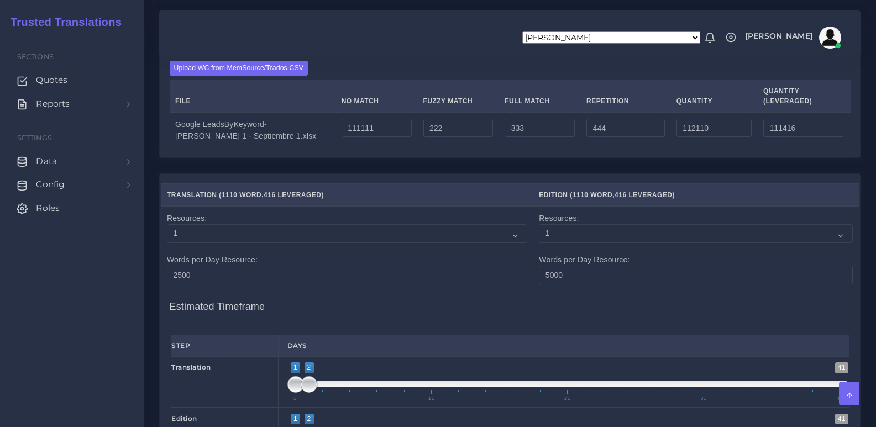
click at [450, 174] on div "T+E, Task(s) Translation / Edition Quantities English ([GEOGRAPHIC_DATA]) TO Sp…" at bounding box center [510, 94] width 718 height 158
click at [446, 138] on input "222" at bounding box center [458, 128] width 70 height 19
type input "2223"
type input "114111"
type input "112416"
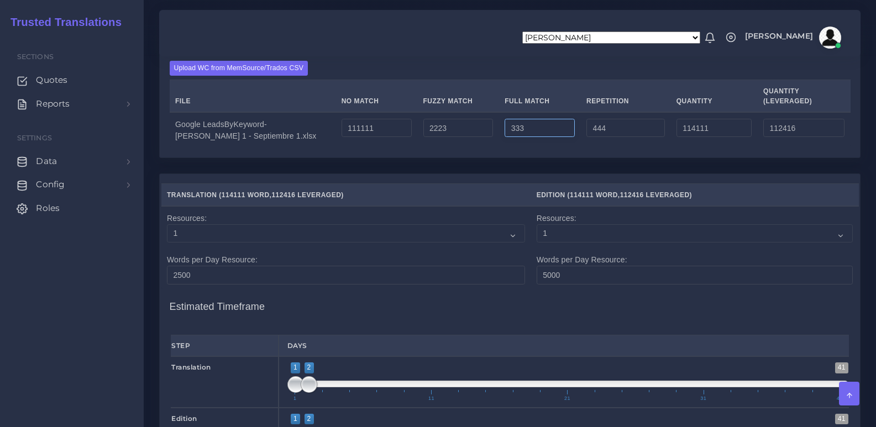
click at [522, 138] on input "333" at bounding box center [540, 128] width 70 height 19
type input "3334"
type input "117112"
type input "113167"
click at [614, 138] on input "444" at bounding box center [625, 128] width 78 height 19
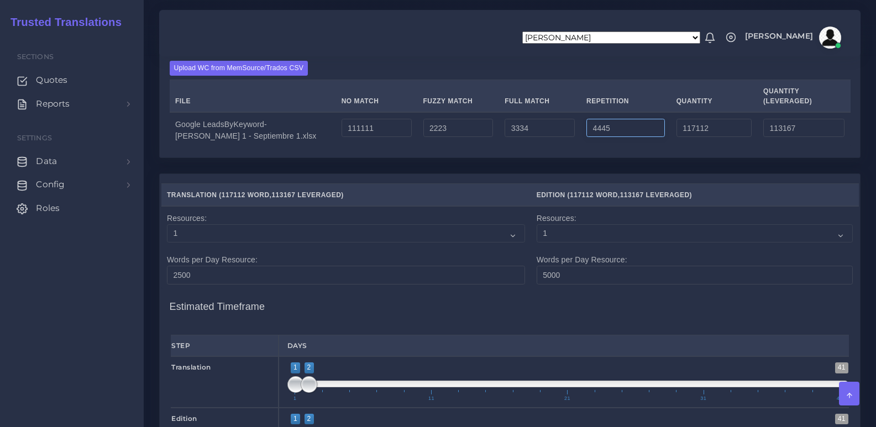
type input "4445"
type input "121113"
type input "114167"
click at [627, 174] on div "T+E, Task(s) Translation / Edition Quantities English ([GEOGRAPHIC_DATA]) TO Sp…" at bounding box center [510, 94] width 718 height 158
click at [782, 138] on input "114167" at bounding box center [803, 128] width 81 height 19
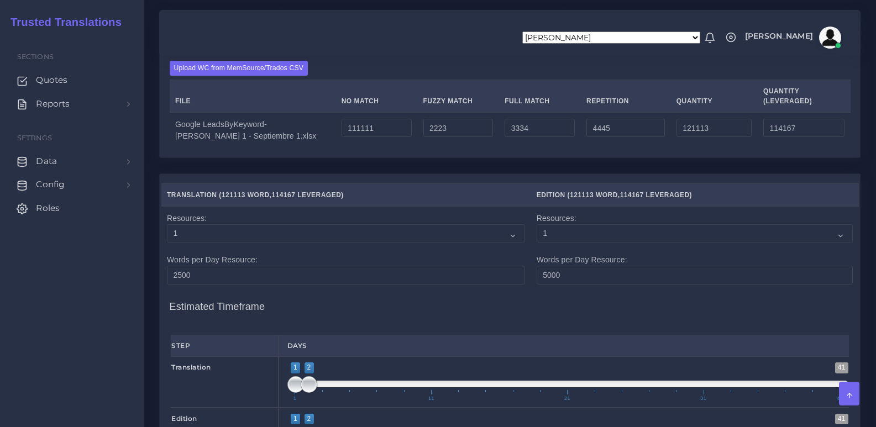
click at [437, 174] on div "T+E, Task(s) Translation / Edition Quantities English ([GEOGRAPHIC_DATA]) TO Sp…" at bounding box center [510, 94] width 718 height 158
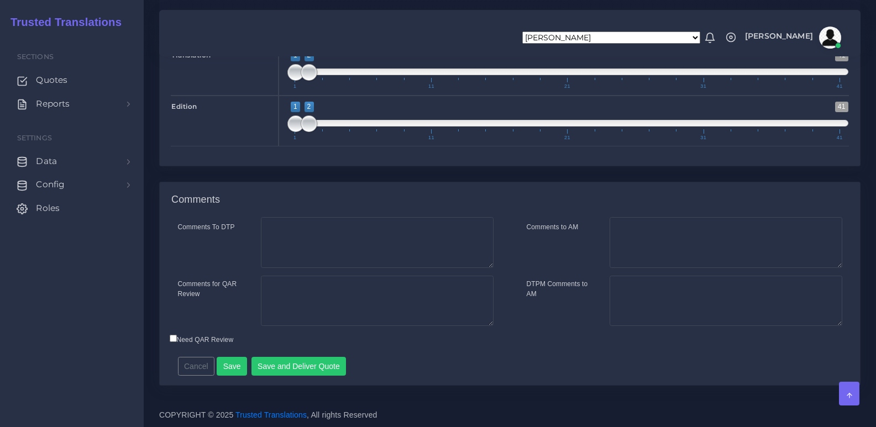
scroll to position [1197, 0]
click at [332, 364] on button "Save and Deliver Quote" at bounding box center [298, 366] width 95 height 19
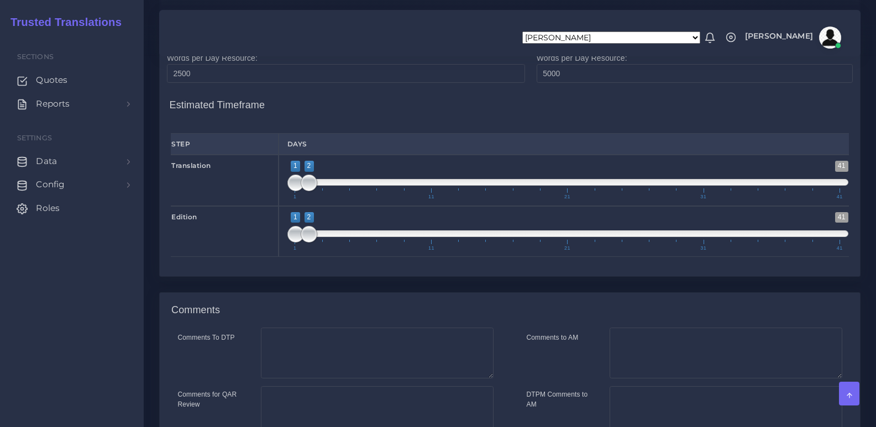
scroll to position [865, 0]
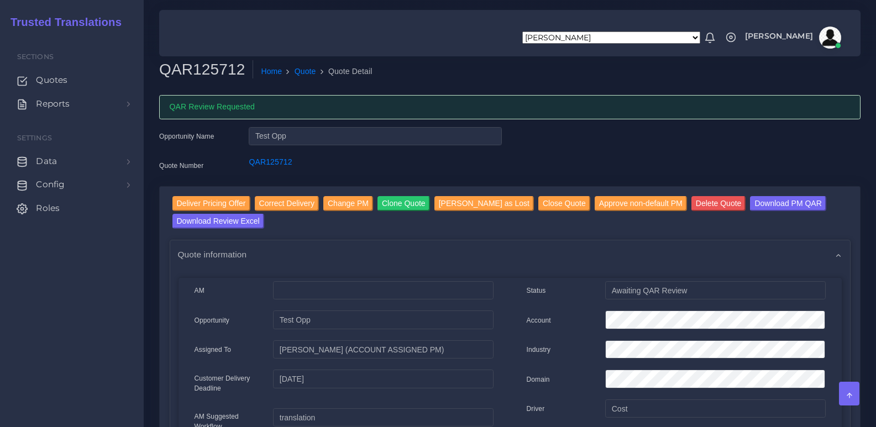
click at [560, 149] on div "Opportunity Name Test Opp Quote Number QAR125712" at bounding box center [510, 156] width 718 height 59
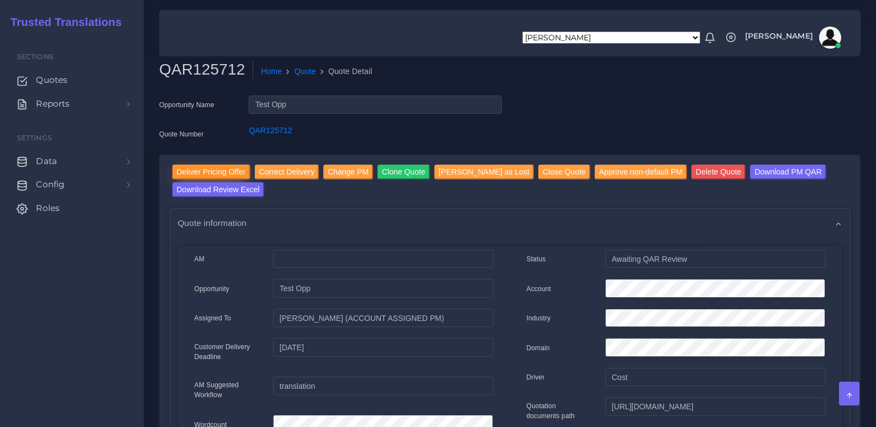
click at [229, 170] on input "Deliver Pricing Offer" at bounding box center [211, 172] width 78 height 15
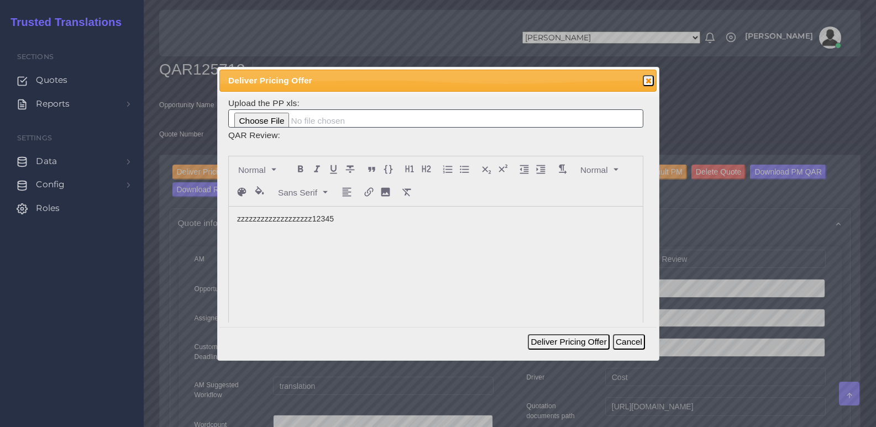
drag, startPoint x: 410, startPoint y: 253, endPoint x: 427, endPoint y: 254, distance: 17.7
click at [410, 251] on div "zzzzzzzzzzzzzzzzzzz12345" at bounding box center [436, 289] width 414 height 165
click at [553, 343] on button "Deliver Pricing Offer" at bounding box center [568, 341] width 81 height 15
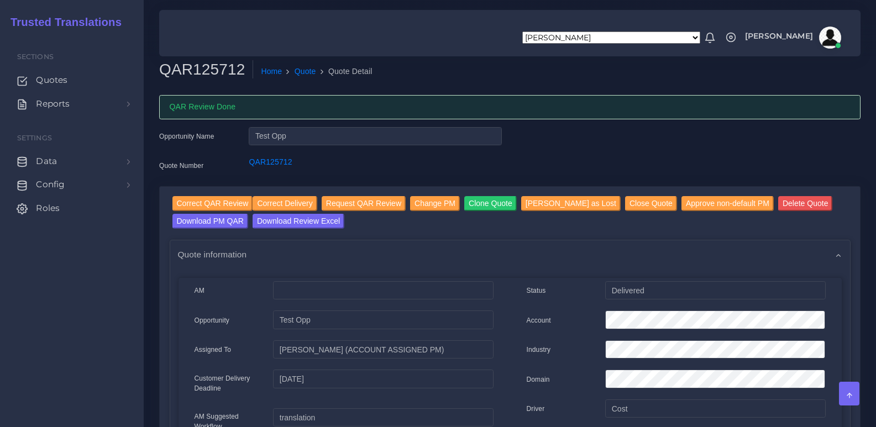
drag, startPoint x: 0, startPoint y: 0, endPoint x: 538, endPoint y: 138, distance: 555.8
click at [538, 138] on div "Opportunity Name Test Opp Quote Number QAR125712" at bounding box center [510, 156] width 718 height 59
click at [546, 134] on div "Opportunity Name Test Opp Quote Number QAR125712" at bounding box center [510, 156] width 718 height 59
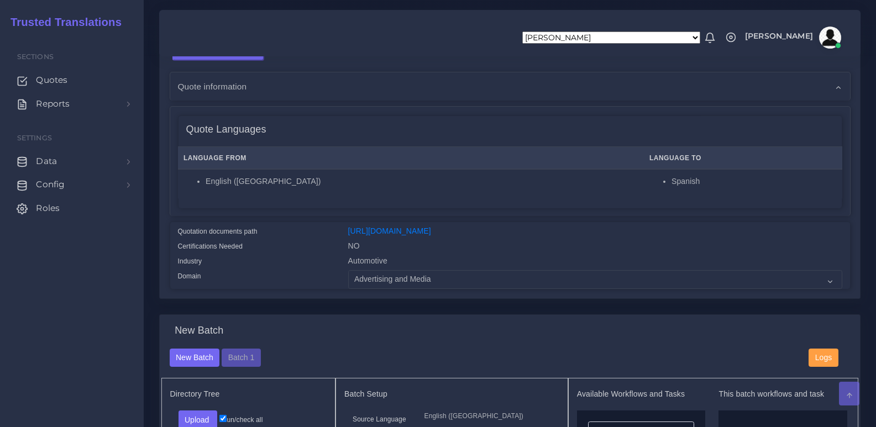
scroll to position [221, 0]
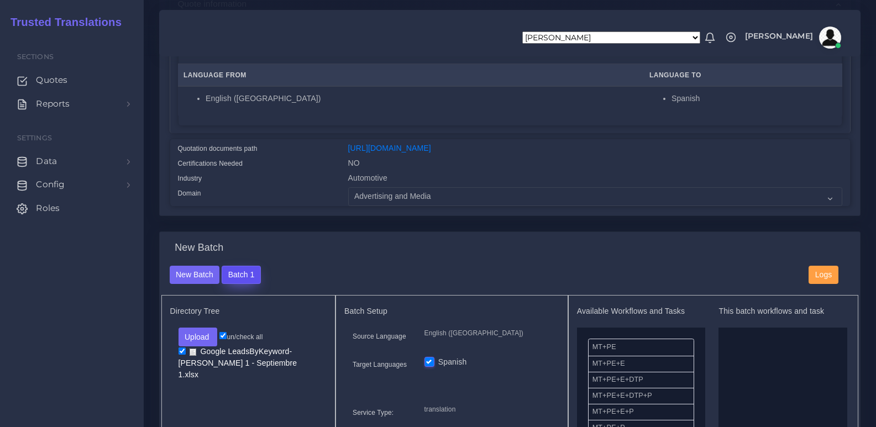
click at [239, 276] on button "Batch 1" at bounding box center [241, 275] width 39 height 19
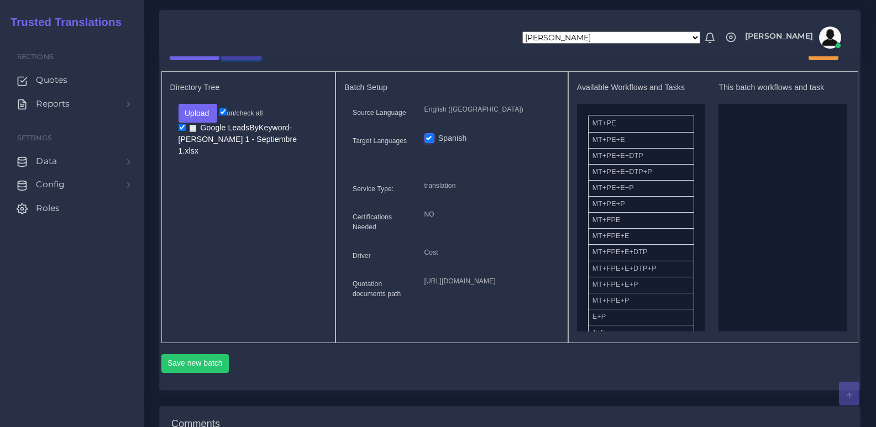
scroll to position [553, 0]
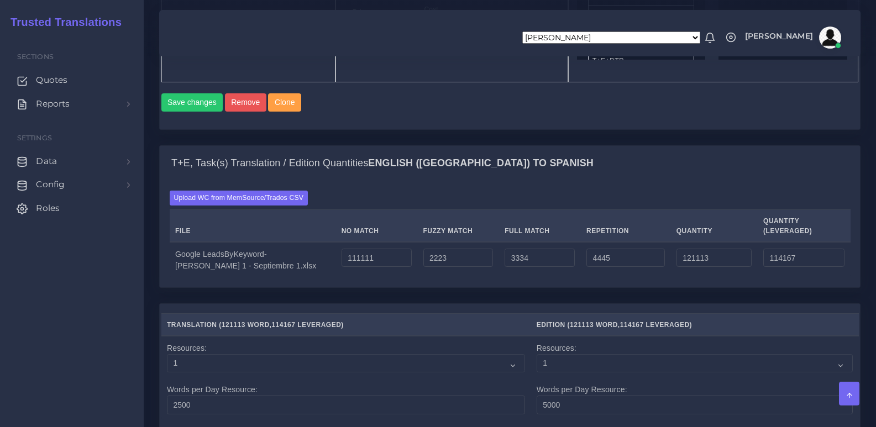
scroll to position [606, 0]
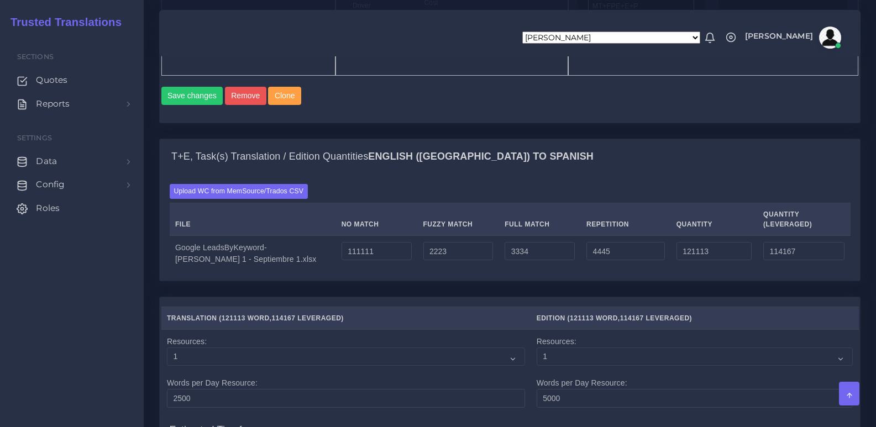
scroll to position [773, 0]
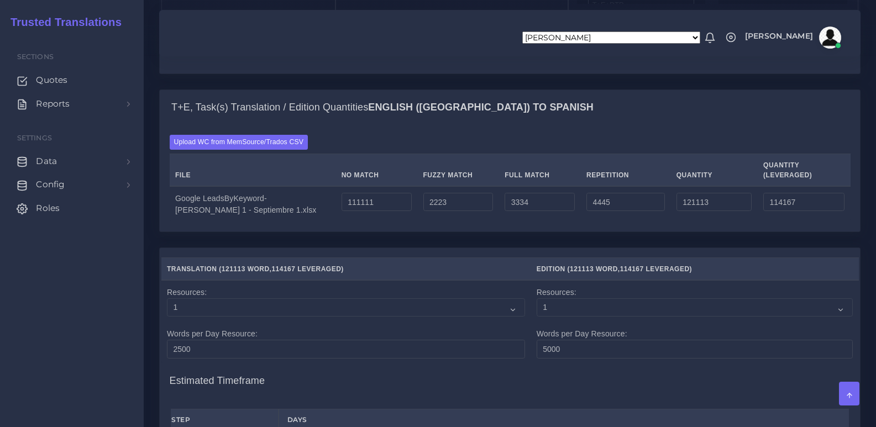
click at [214, 222] on td "Google LeadsByKeyword-[PERSON_NAME] 1 - Septiembre 1.xlsx" at bounding box center [253, 203] width 166 height 35
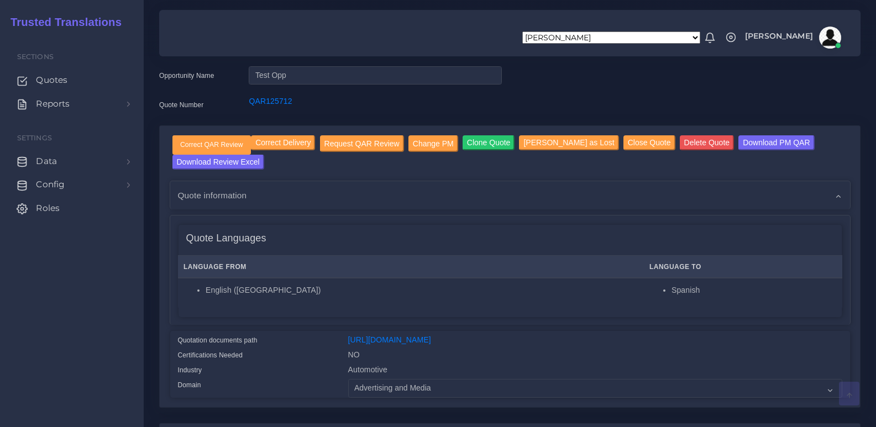
scroll to position [0, 0]
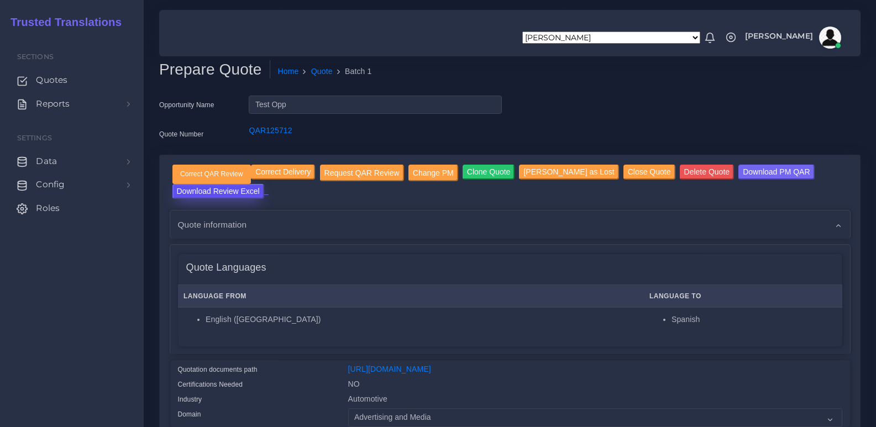
click at [216, 192] on input "Download Review Excel" at bounding box center [218, 191] width 92 height 15
